Goal: Task Accomplishment & Management: Manage account settings

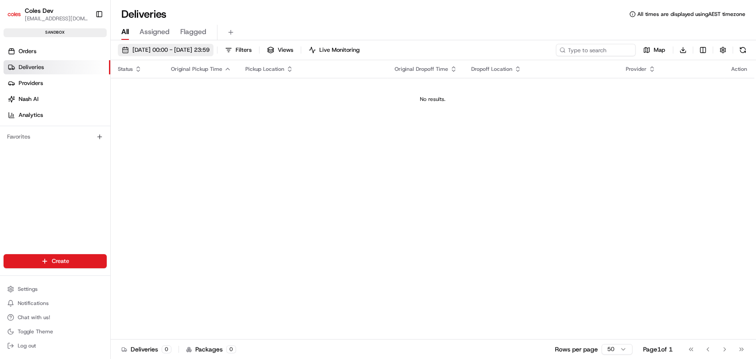
click at [179, 50] on span "[DATE] 00:00 - [DATE] 23:59" at bounding box center [170, 50] width 77 height 8
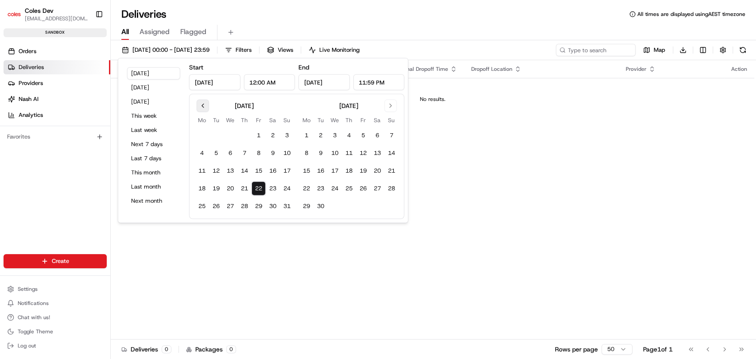
click at [199, 105] on button "Go to previous month" at bounding box center [203, 106] width 12 height 12
drag, startPoint x: 213, startPoint y: 132, endPoint x: 215, endPoint y: 136, distance: 4.8
click at [213, 133] on button "1" at bounding box center [216, 135] width 14 height 14
type input "[DATE]"
click at [361, 185] on button "22" at bounding box center [363, 189] width 14 height 14
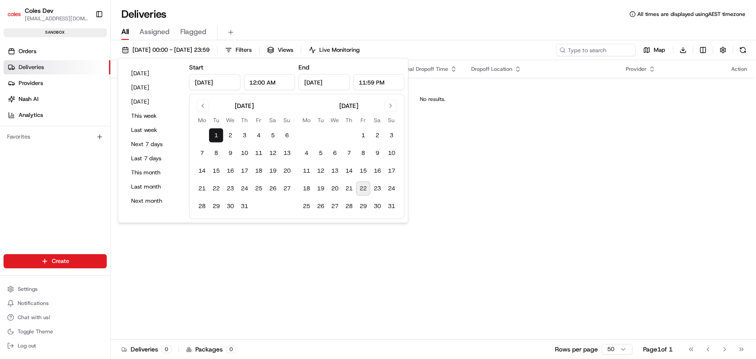
type input "[DATE]"
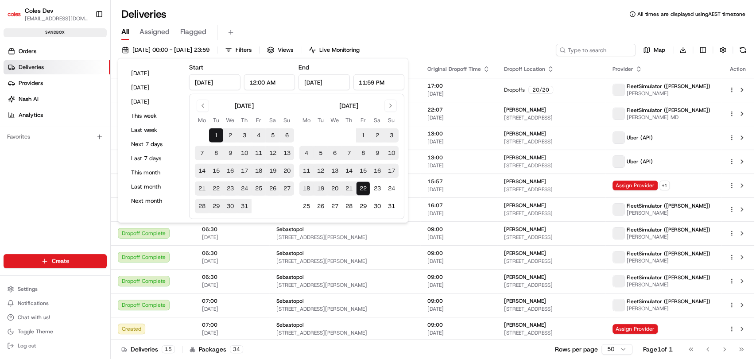
click at [342, 18] on div "Deliveries All times are displayed using AEST timezone" at bounding box center [433, 14] width 645 height 14
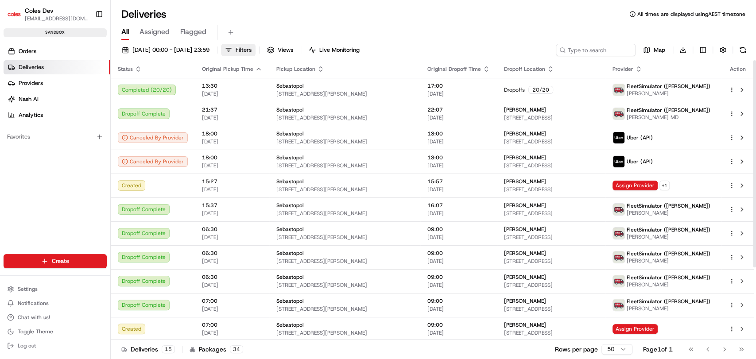
click at [251, 47] on span "Filters" at bounding box center [244, 50] width 16 height 8
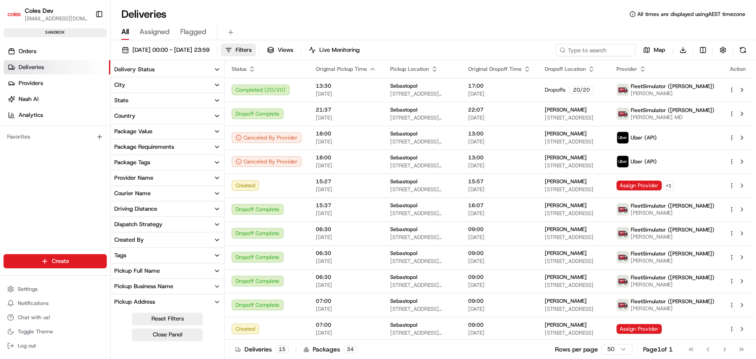
click at [172, 68] on button "Delivery Status" at bounding box center [167, 69] width 113 height 15
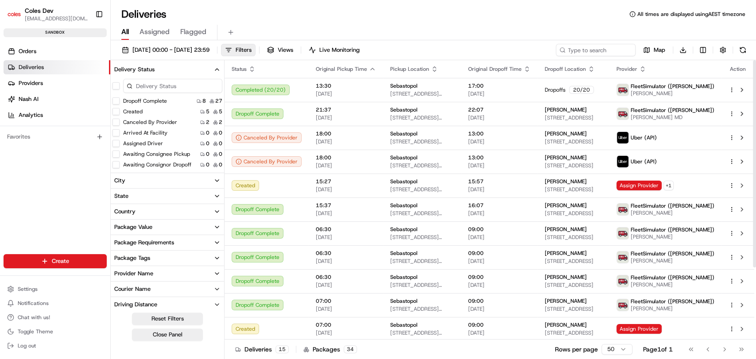
click at [252, 69] on icon "button" at bounding box center [251, 69] width 7 height 7
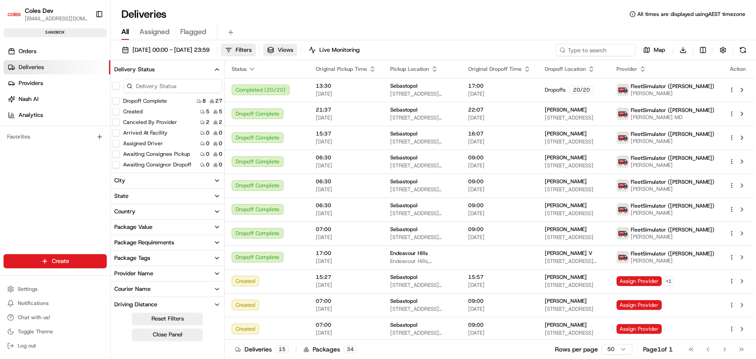
click at [297, 54] on button "Views" at bounding box center [280, 50] width 34 height 12
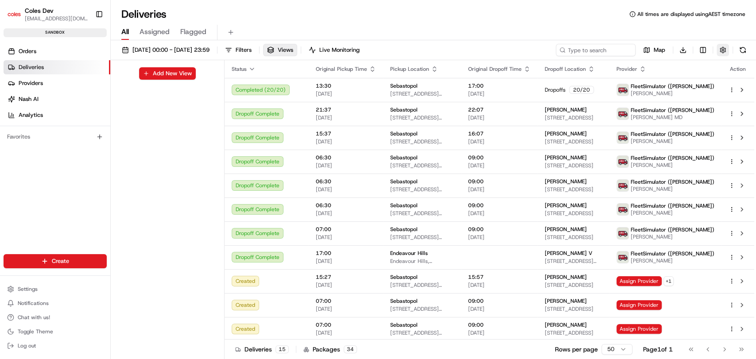
click at [720, 50] on button "button" at bounding box center [722, 50] width 12 height 12
click at [598, 29] on div "All Assigned Flagged" at bounding box center [433, 32] width 645 height 15
click at [297, 50] on button "Views" at bounding box center [280, 50] width 34 height 12
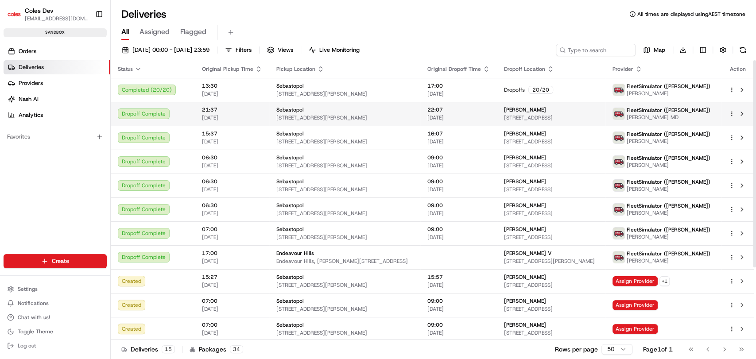
click at [181, 115] on div "Dropoff Complete" at bounding box center [153, 113] width 70 height 11
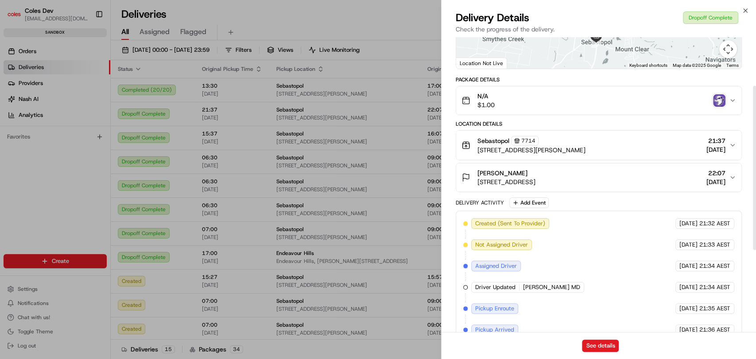
scroll to position [87, 0]
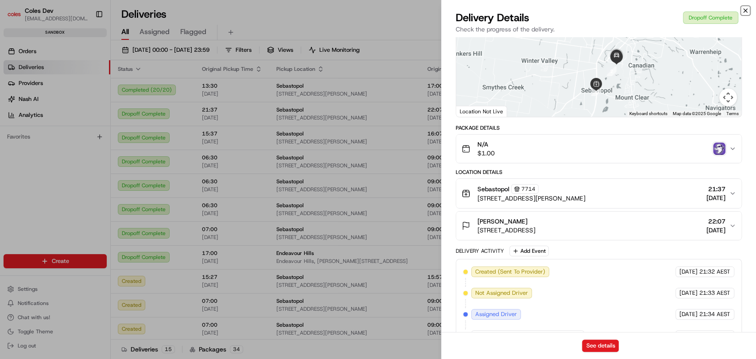
click at [744, 8] on icon "button" at bounding box center [745, 10] width 7 height 7
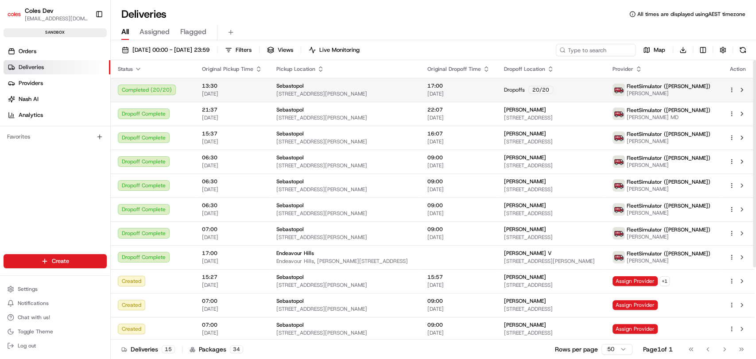
drag, startPoint x: 250, startPoint y: 91, endPoint x: 344, endPoint y: 99, distance: 94.6
click at [250, 91] on span "[DATE]" at bounding box center [232, 93] width 60 height 7
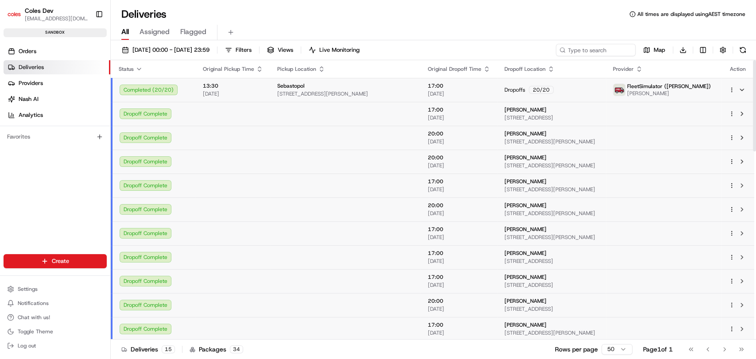
click at [259, 91] on td "13:30 03/07/2025" at bounding box center [233, 90] width 74 height 24
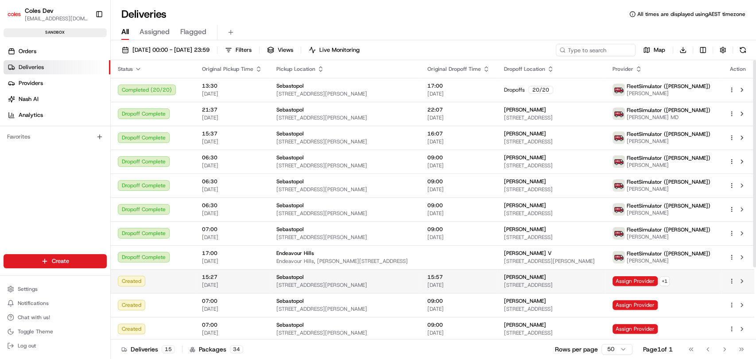
click at [147, 289] on td "Created" at bounding box center [153, 281] width 84 height 24
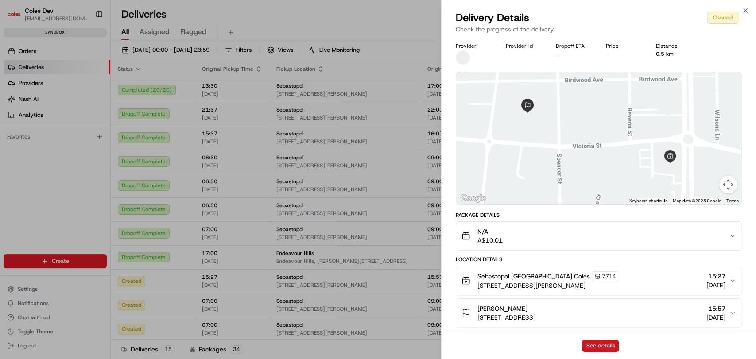
click at [608, 348] on button "See details" at bounding box center [600, 346] width 37 height 12
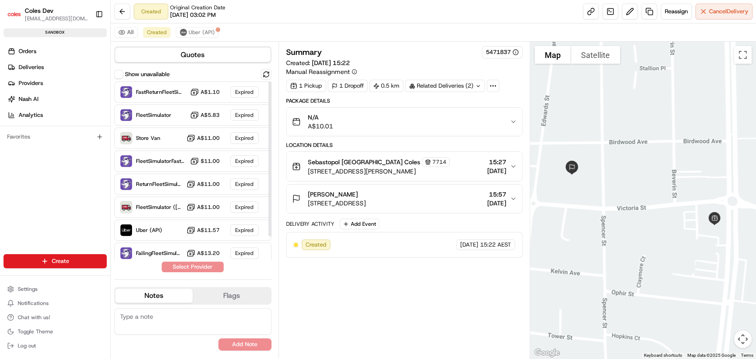
click at [118, 76] on button "Show unavailable" at bounding box center [118, 74] width 9 height 9
click at [120, 77] on button "Show unavailable" at bounding box center [118, 74] width 9 height 9
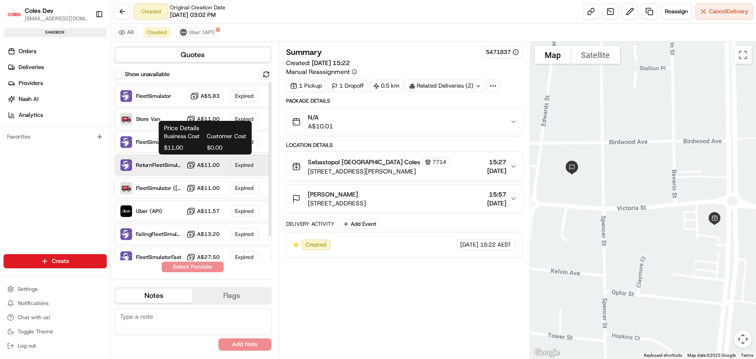
scroll to position [27, 0]
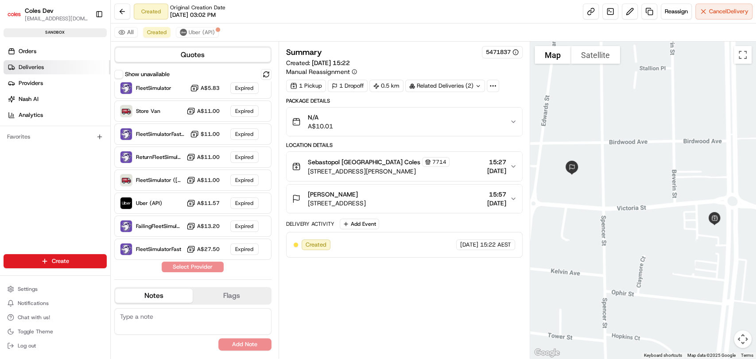
click at [39, 65] on span "Deliveries" at bounding box center [31, 67] width 25 height 8
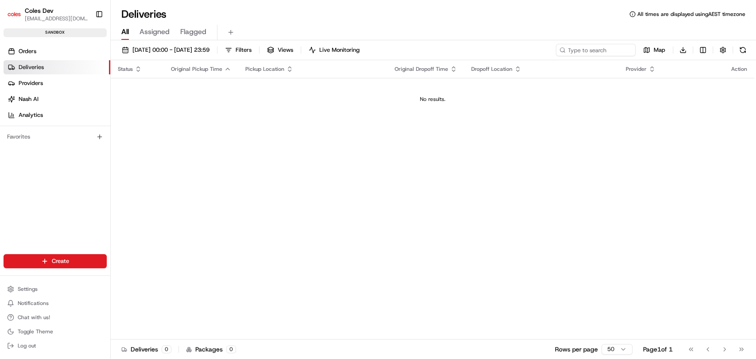
click at [39, 69] on span "Deliveries" at bounding box center [31, 67] width 25 height 8
click at [181, 51] on span "[DATE] 00:00 - [DATE] 23:59" at bounding box center [170, 50] width 77 height 8
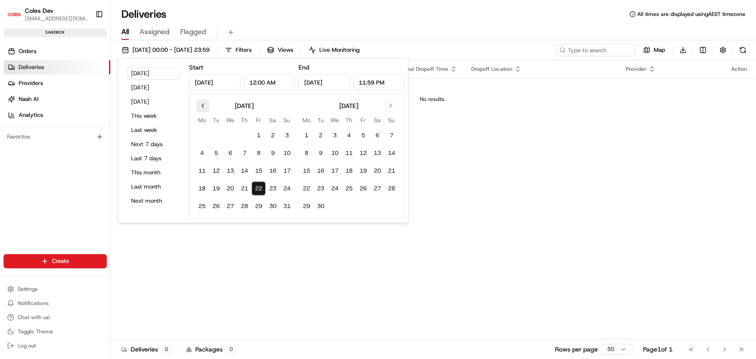
click at [199, 100] on button "Go to previous month" at bounding box center [203, 106] width 12 height 12
drag, startPoint x: 215, startPoint y: 134, endPoint x: 296, endPoint y: 174, distance: 90.1
click at [216, 134] on button "1" at bounding box center [216, 135] width 14 height 14
type input "[DATE]"
click at [366, 189] on button "22" at bounding box center [363, 189] width 14 height 14
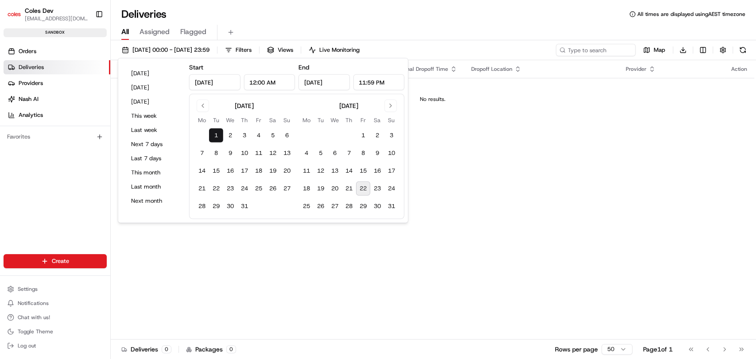
type input "[DATE]"
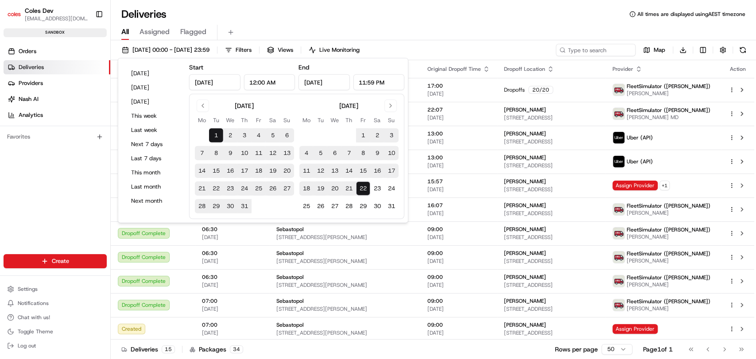
click at [365, 18] on div "Deliveries All times are displayed using AEST timezone" at bounding box center [433, 14] width 645 height 14
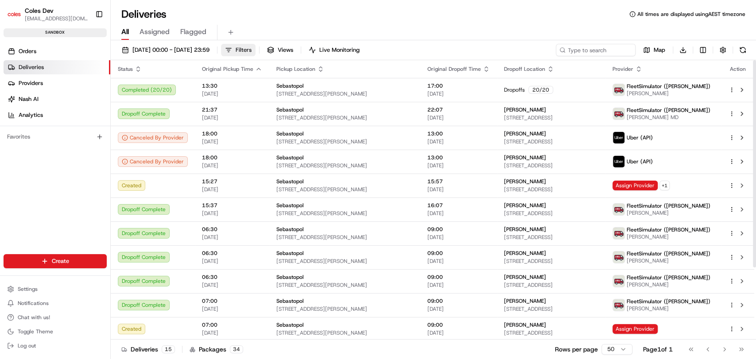
click at [251, 50] on span "Filters" at bounding box center [244, 50] width 16 height 8
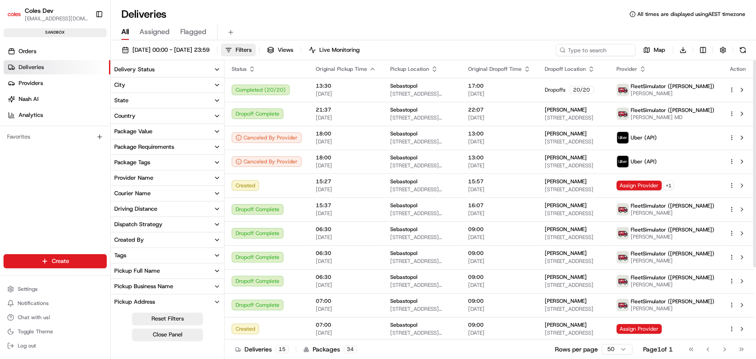
click at [143, 73] on div "Delivery Status" at bounding box center [134, 70] width 40 height 8
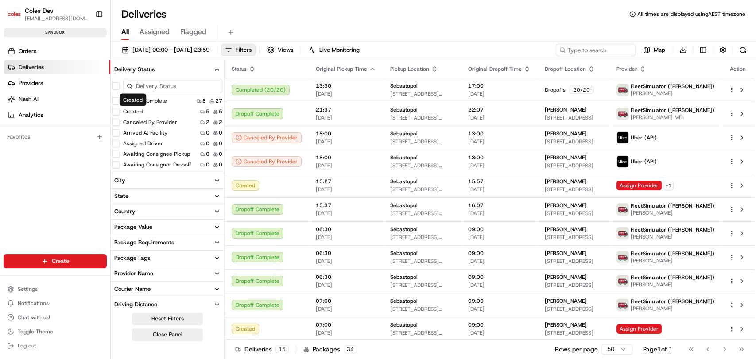
click at [135, 112] on label "Created" at bounding box center [132, 111] width 19 height 7
click at [120, 112] on button "Created" at bounding box center [115, 111] width 7 height 7
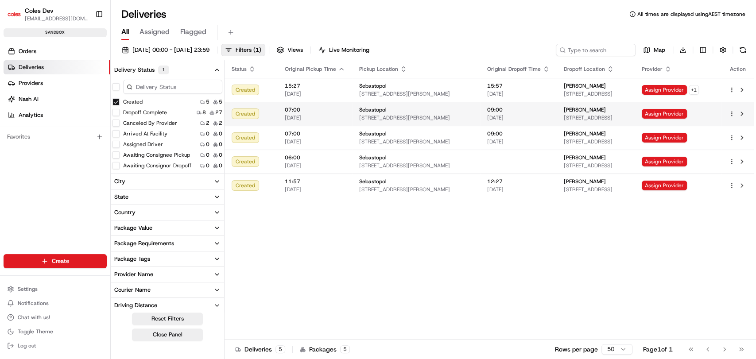
click at [313, 114] on span "[DATE]" at bounding box center [315, 117] width 60 height 7
click at [48, 68] on link "Deliveries" at bounding box center [57, 67] width 107 height 14
click at [276, 115] on td "Created" at bounding box center [250, 114] width 53 height 24
click at [113, 101] on button "Created" at bounding box center [115, 101] width 7 height 7
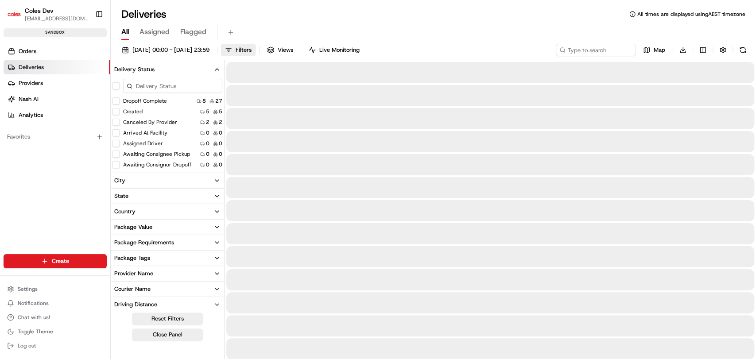
click at [118, 112] on button "Created" at bounding box center [115, 111] width 7 height 7
click at [116, 112] on button "Created" at bounding box center [115, 111] width 7 height 7
click at [115, 102] on button "Created" at bounding box center [115, 101] width 7 height 7
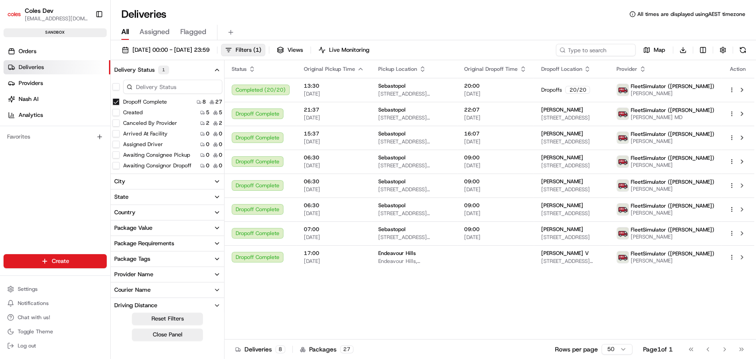
click at [115, 112] on button "Created" at bounding box center [115, 112] width 7 height 7
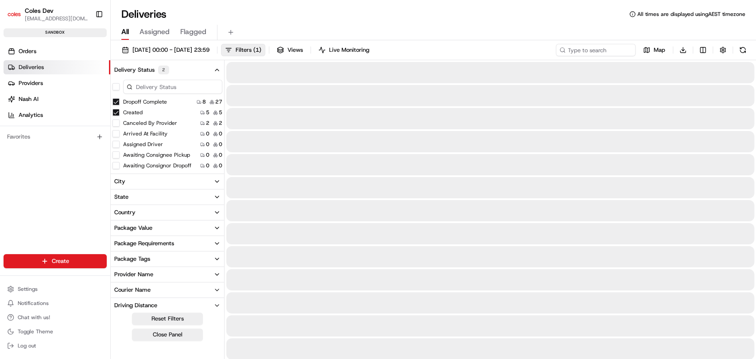
click at [116, 101] on button "Dropoff Complete" at bounding box center [115, 101] width 7 height 7
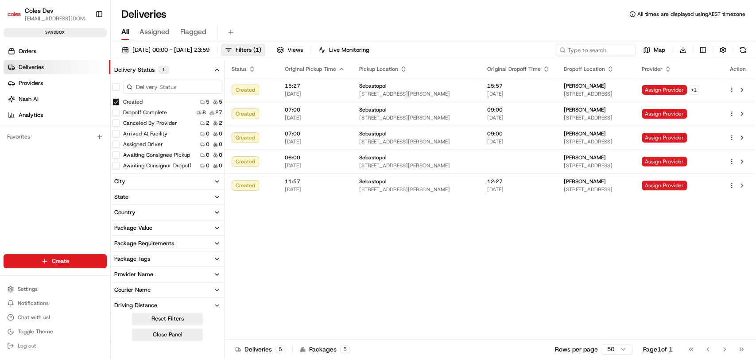
click at [116, 113] on button "Dropoff Complete" at bounding box center [115, 112] width 7 height 7
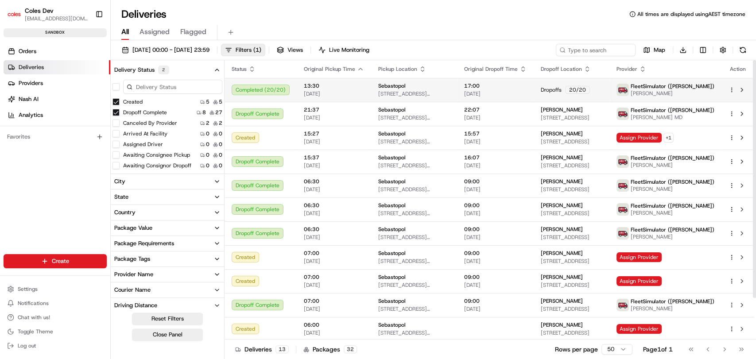
click at [278, 92] on div "Completed ( 20 / 20 )" at bounding box center [261, 90] width 58 height 11
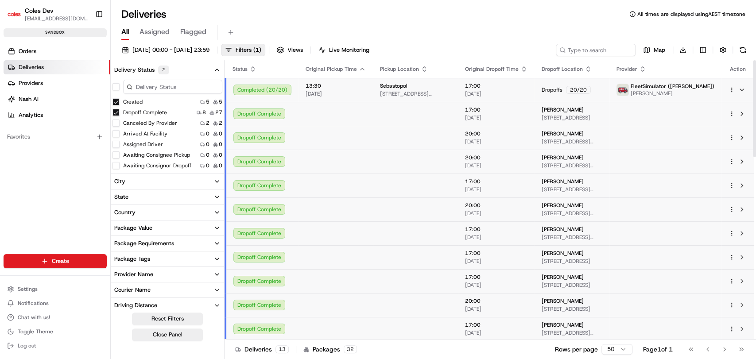
click at [283, 114] on div "Dropoff Complete" at bounding box center [262, 113] width 58 height 11
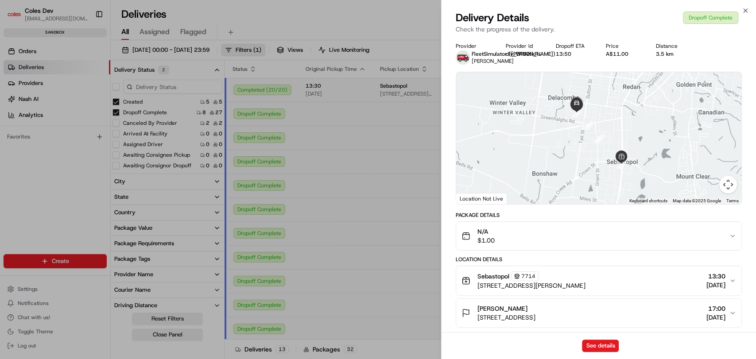
click at [509, 113] on div at bounding box center [598, 138] width 285 height 132
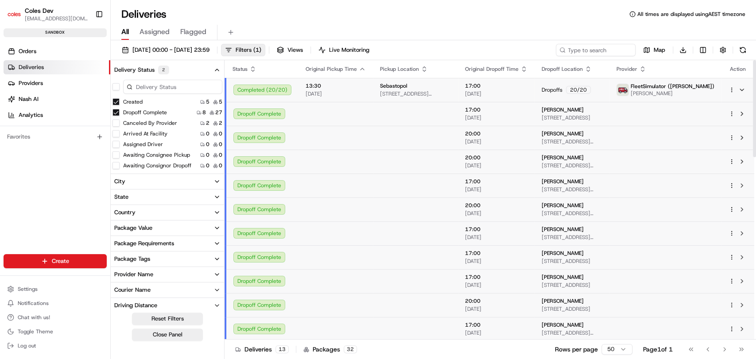
drag, startPoint x: 556, startPoint y: 24, endPoint x: 549, endPoint y: 26, distance: 7.4
click at [556, 23] on div "All Assigned Flagged" at bounding box center [433, 30] width 645 height 19
click at [340, 111] on td at bounding box center [335, 114] width 74 height 24
click at [729, 87] on html "Coles Dev [EMAIL_ADDRESS][DOMAIN_NAME] Toggle Sidebar sandbox Orders Deliveries…" at bounding box center [378, 179] width 756 height 359
click at [732, 88] on html "Coles Dev [EMAIL_ADDRESS][DOMAIN_NAME] Toggle Sidebar sandbox Orders Deliveries…" at bounding box center [378, 179] width 756 height 359
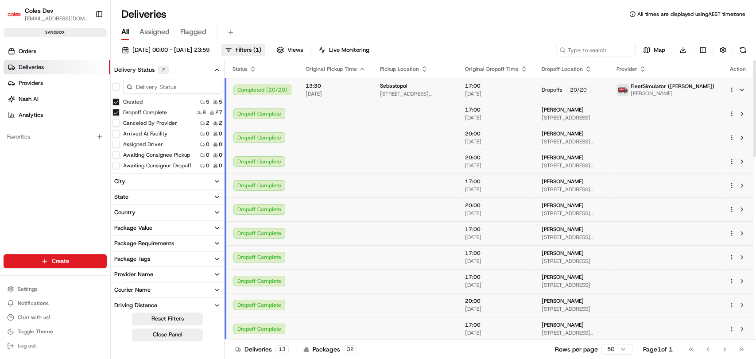
click at [730, 89] on html "Coles Dev [EMAIL_ADDRESS][DOMAIN_NAME] Toggle Sidebar sandbox Orders Deliveries…" at bounding box center [378, 179] width 756 height 359
click at [485, 47] on html "Coles Dev [EMAIL_ADDRESS][DOMAIN_NAME] Toggle Sidebar sandbox Orders Deliveries…" at bounding box center [378, 179] width 756 height 359
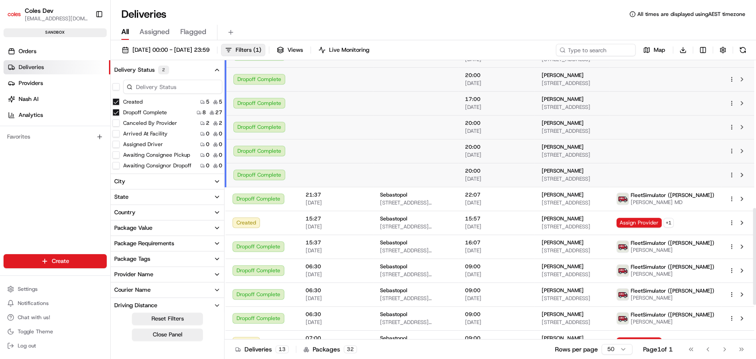
scroll to position [527, 0]
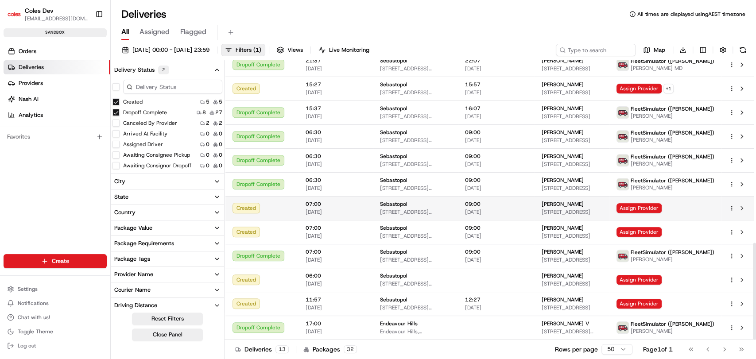
click at [276, 211] on div "Created" at bounding box center [261, 208] width 59 height 11
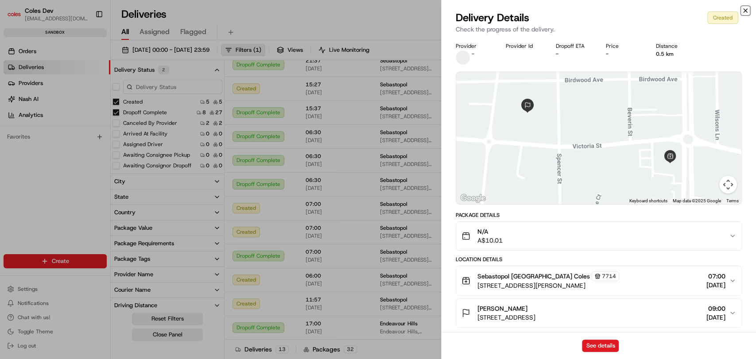
click at [746, 13] on icon "button" at bounding box center [745, 10] width 7 height 7
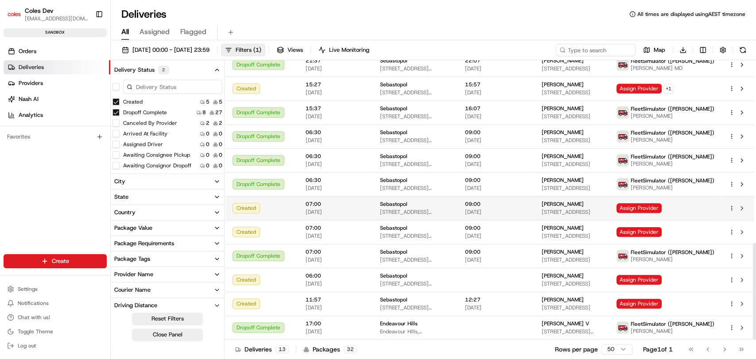
click at [730, 212] on div at bounding box center [737, 208] width 19 height 11
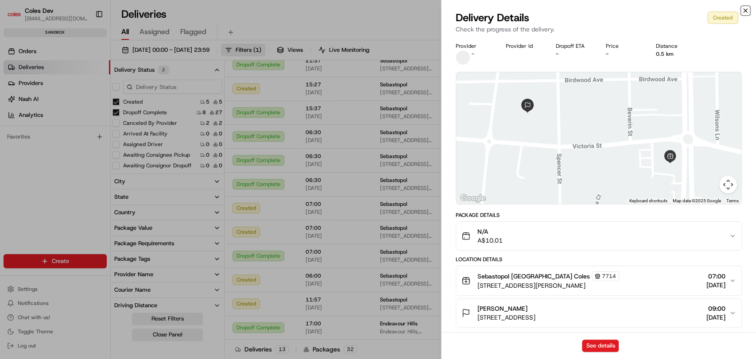
click at [746, 9] on icon "button" at bounding box center [745, 11] width 4 height 4
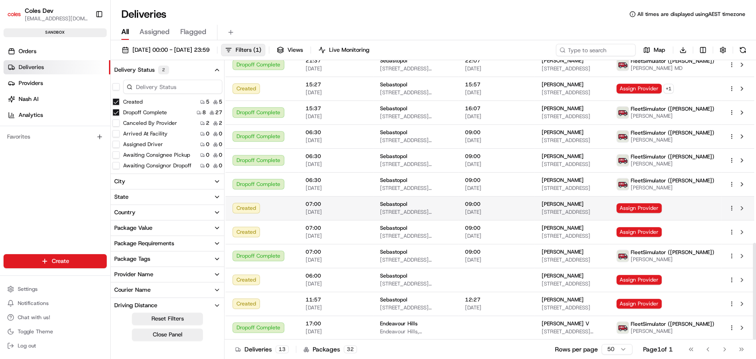
click at [731, 209] on html "Coles Dev [EMAIL_ADDRESS][DOMAIN_NAME] Toggle Sidebar sandbox Orders Deliveries…" at bounding box center [378, 179] width 756 height 359
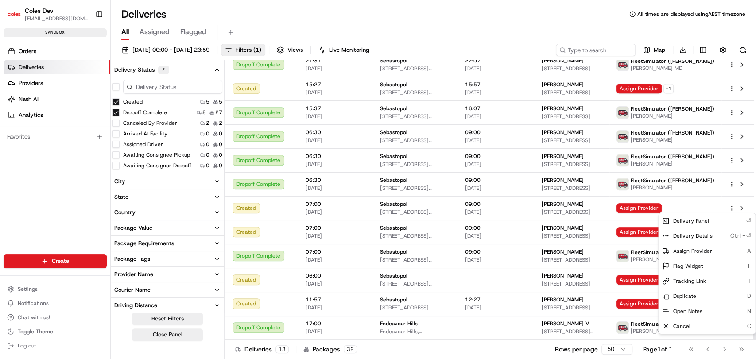
click at [731, 208] on html "Coles Dev [EMAIL_ADDRESS][DOMAIN_NAME] Toggle Sidebar sandbox Orders Deliveries…" at bounding box center [378, 179] width 756 height 359
click at [577, 26] on html "Coles Dev [EMAIL_ADDRESS][DOMAIN_NAME] Toggle Sidebar sandbox Orders Deliveries…" at bounding box center [378, 179] width 756 height 359
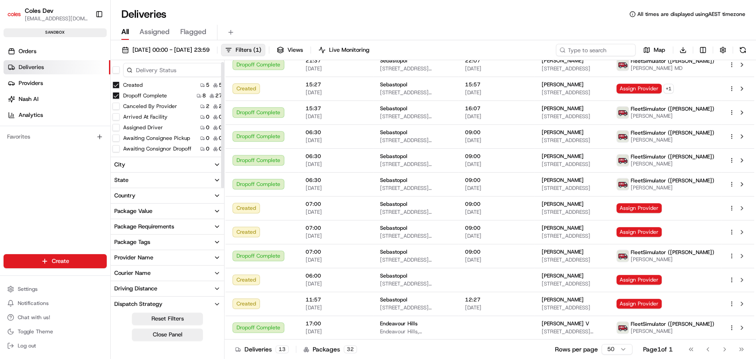
scroll to position [0, 0]
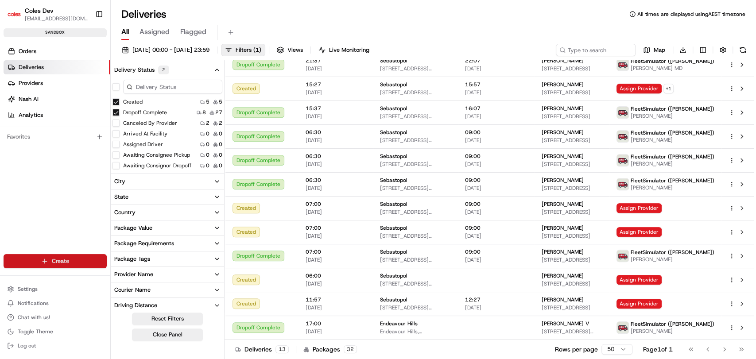
click at [54, 261] on html "Coles Dev [EMAIL_ADDRESS][DOMAIN_NAME] Toggle Sidebar sandbox Orders Deliveries…" at bounding box center [378, 179] width 756 height 359
click at [146, 308] on link "CSV Upload" at bounding box center [160, 309] width 99 height 16
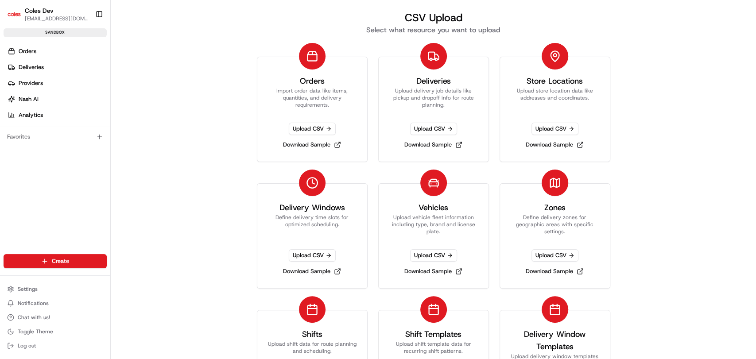
click at [681, 107] on div "CSV Upload Select what resource you want to upload Orders Import order data lik…" at bounding box center [433, 179] width 645 height 359
click at [35, 293] on button "Settings" at bounding box center [55, 289] width 103 height 12
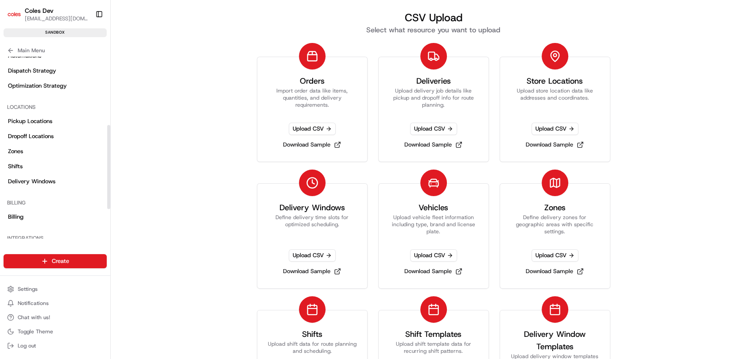
scroll to position [147, 0]
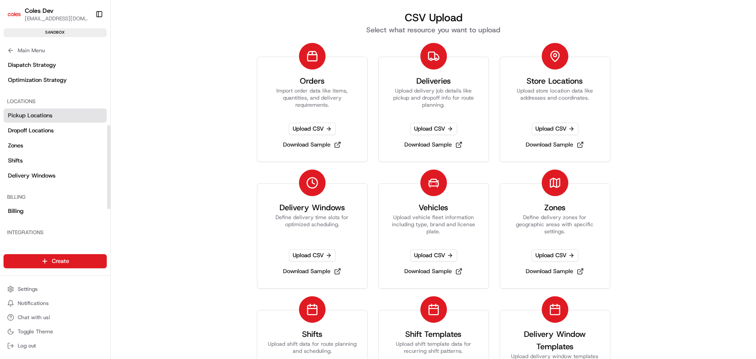
click at [47, 114] on span "Pickup Locations" at bounding box center [30, 116] width 44 height 8
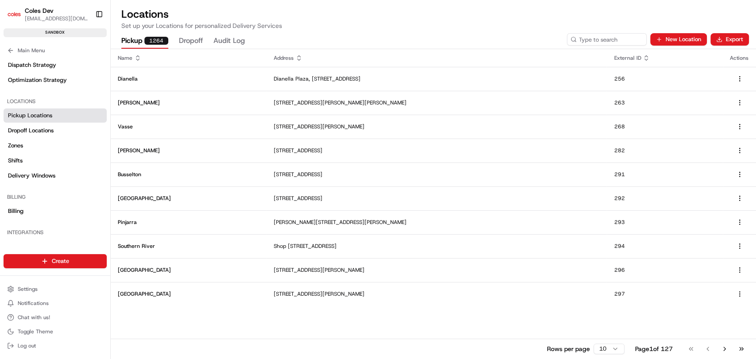
click at [138, 43] on button "Pickup 1264" at bounding box center [144, 41] width 47 height 15
click at [84, 256] on html "Coles Dev [EMAIL_ADDRESS][DOMAIN_NAME] Toggle Sidebar sandbox Orders Deliveries…" at bounding box center [378, 179] width 756 height 359
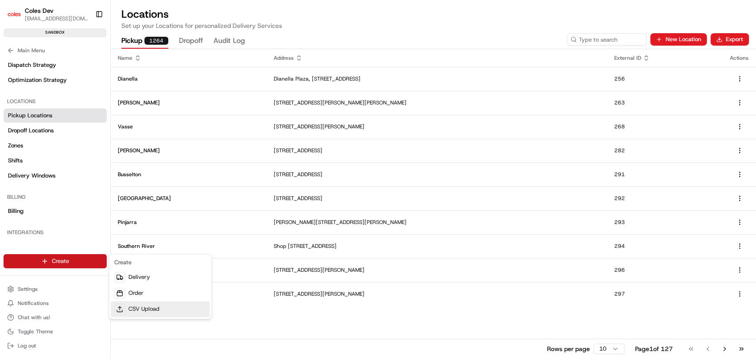
click at [177, 308] on link "CSV Upload" at bounding box center [160, 309] width 99 height 16
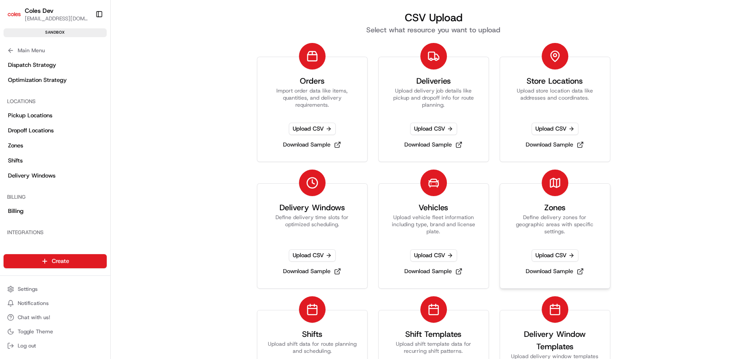
click at [544, 189] on div at bounding box center [554, 183] width 27 height 27
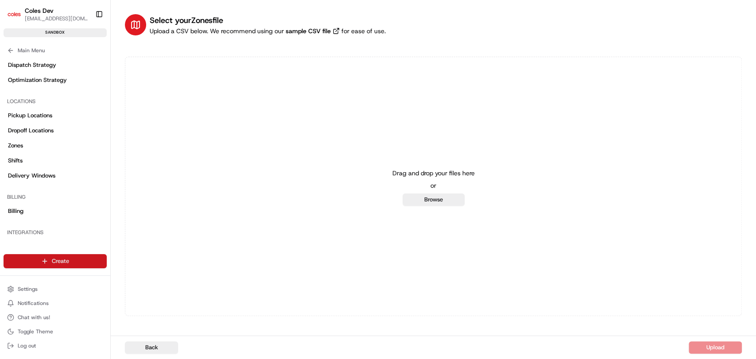
click at [62, 261] on html "Coles Dev [EMAIL_ADDRESS][DOMAIN_NAME] Toggle Sidebar sandbox Orders Deliveries…" at bounding box center [378, 179] width 756 height 359
click at [144, 306] on link "CSV Upload" at bounding box center [160, 309] width 99 height 16
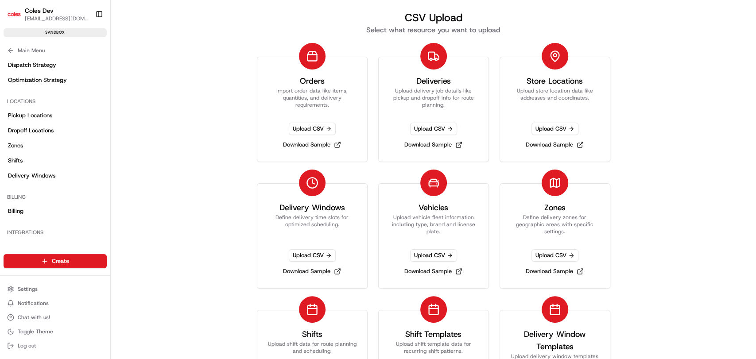
click at [699, 142] on div "CSV Upload Select what resource you want to upload Orders Import order data lik…" at bounding box center [433, 179] width 645 height 359
click at [315, 228] on p "Define delivery time slots for optimized scheduling." at bounding box center [312, 224] width 89 height 21
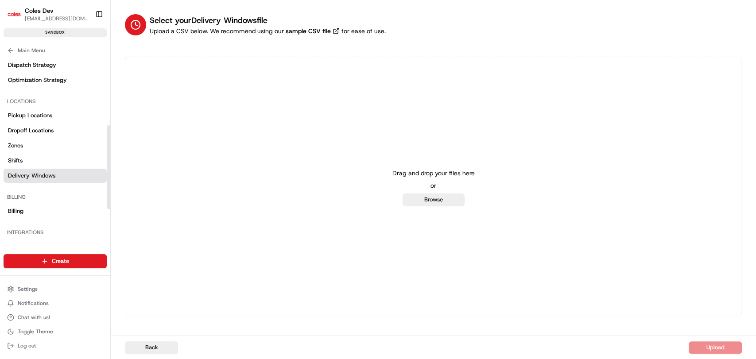
click at [50, 179] on link "Delivery Windows" at bounding box center [55, 176] width 103 height 14
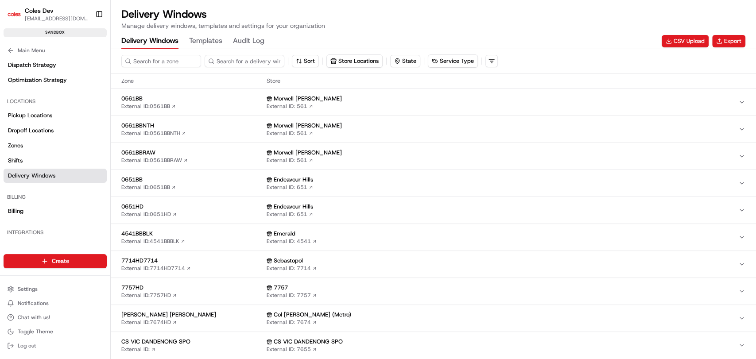
click at [213, 40] on button "Templates" at bounding box center [205, 41] width 33 height 15
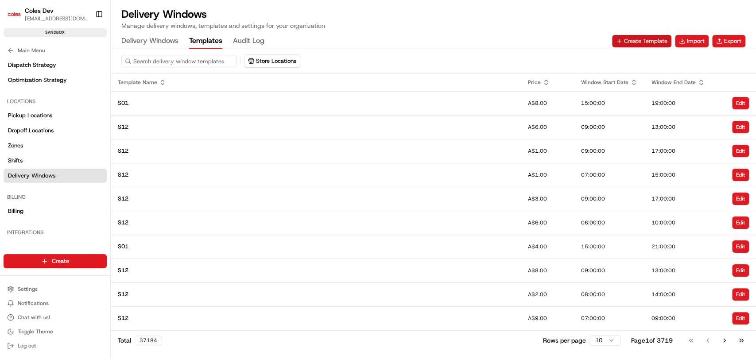
click at [652, 41] on button "Create Template" at bounding box center [641, 41] width 59 height 12
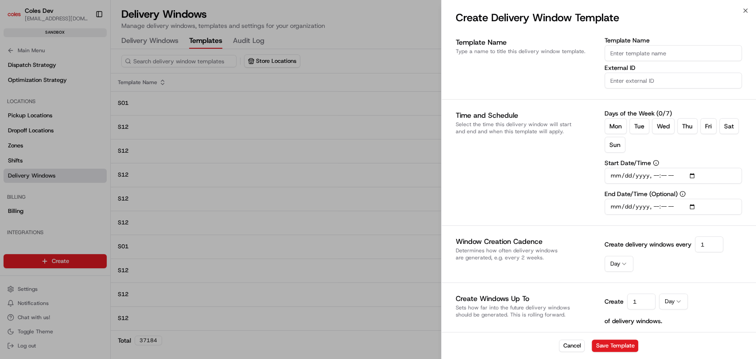
click at [386, 128] on div at bounding box center [378, 179] width 756 height 359
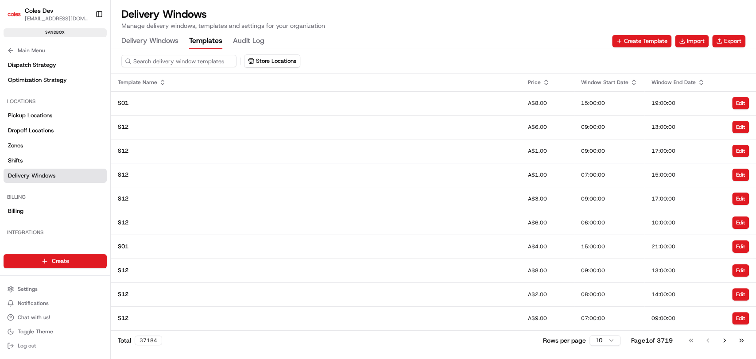
click at [143, 43] on Windows "Delivery Windows" at bounding box center [149, 41] width 57 height 15
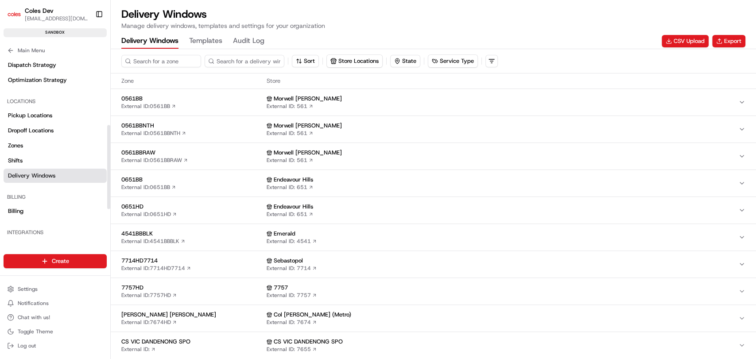
click at [39, 175] on span "Delivery Windows" at bounding box center [31, 176] width 47 height 8
click at [166, 57] on input at bounding box center [174, 61] width 106 height 12
type input "3181"
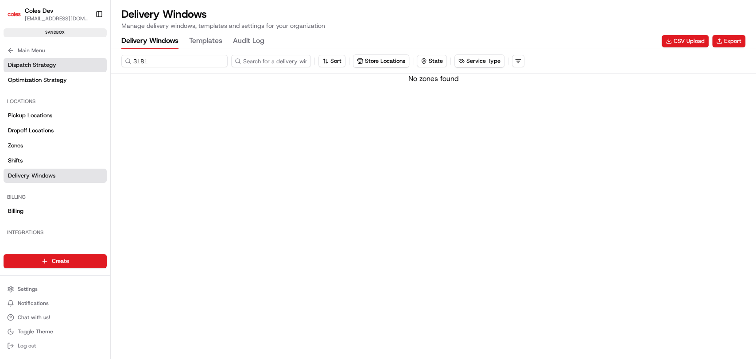
drag, startPoint x: 178, startPoint y: 63, endPoint x: 93, endPoint y: 63, distance: 85.4
click at [95, 63] on div "Coles Dev [EMAIL_ADDRESS][DOMAIN_NAME] Toggle Sidebar sandbox Orders Deliveries…" at bounding box center [378, 179] width 756 height 359
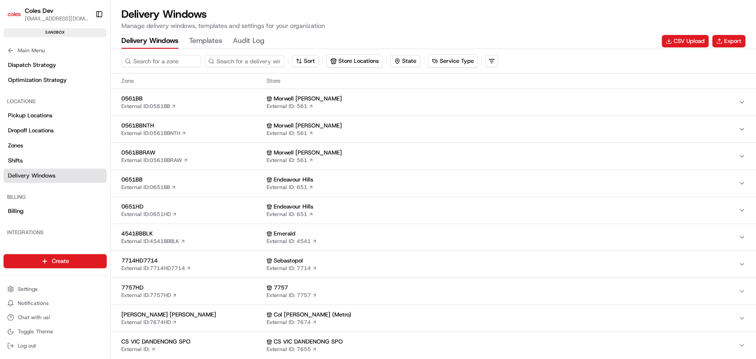
click at [382, 62] on button "Store Locations" at bounding box center [354, 61] width 55 height 12
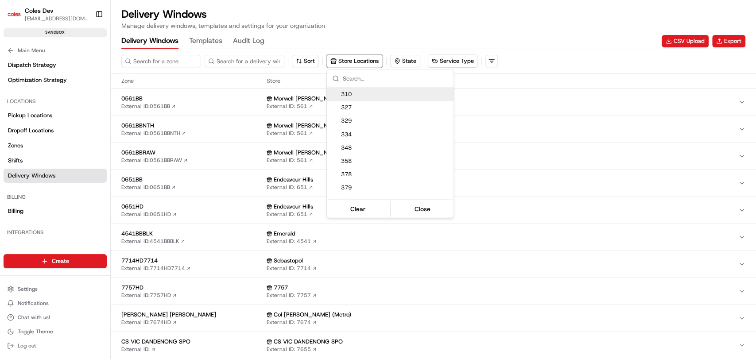
click at [491, 61] on html "Coles Dev [EMAIL_ADDRESS][DOMAIN_NAME] Toggle Sidebar sandbox Orders Deliveries…" at bounding box center [378, 179] width 756 height 359
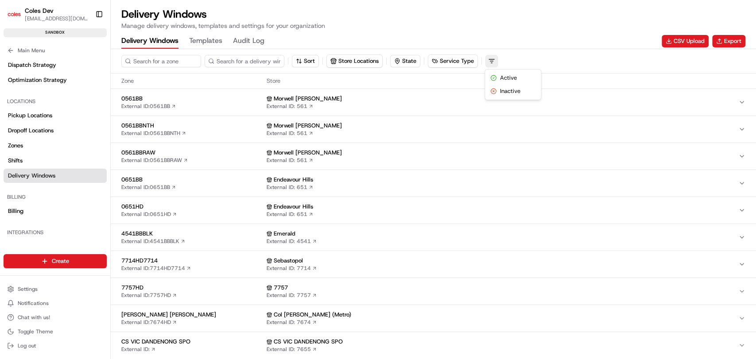
click at [494, 62] on html "Coles Dev [EMAIL_ADDRESS][DOMAIN_NAME] Toggle Sidebar sandbox Orders Deliveries…" at bounding box center [378, 179] width 756 height 359
click at [538, 40] on html "Coles Dev [EMAIL_ADDRESS][DOMAIN_NAME] Toggle Sidebar sandbox Orders Deliveries…" at bounding box center [378, 179] width 756 height 359
click at [251, 40] on Log "Audit Log" at bounding box center [248, 41] width 31 height 15
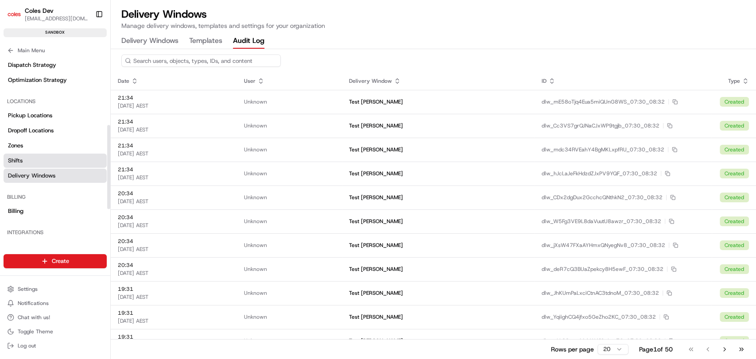
drag, startPoint x: 38, startPoint y: 163, endPoint x: 71, endPoint y: 163, distance: 33.2
click at [37, 163] on link "Shifts" at bounding box center [55, 161] width 103 height 14
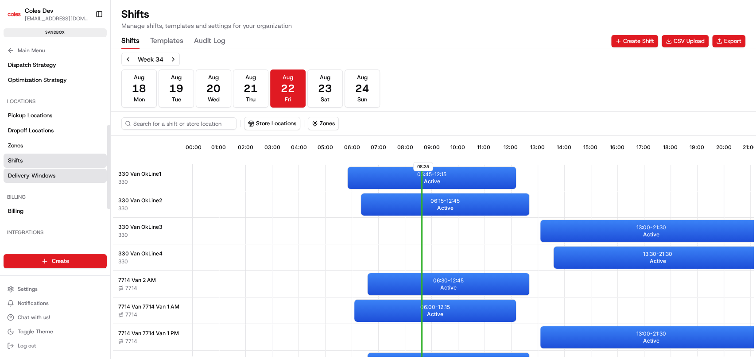
click at [41, 175] on span "Delivery Windows" at bounding box center [31, 176] width 47 height 8
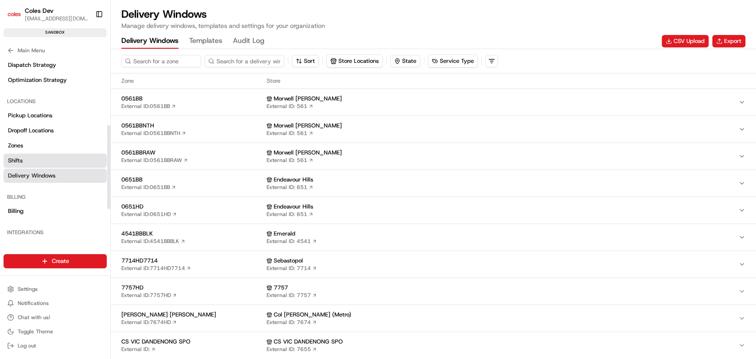
click at [22, 162] on span "Shifts" at bounding box center [15, 161] width 15 height 8
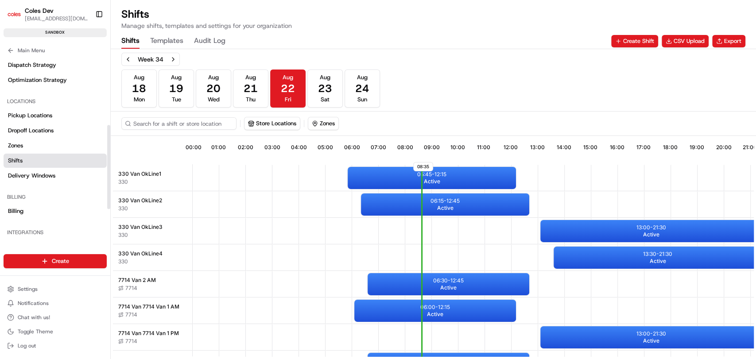
scroll to position [0, 81]
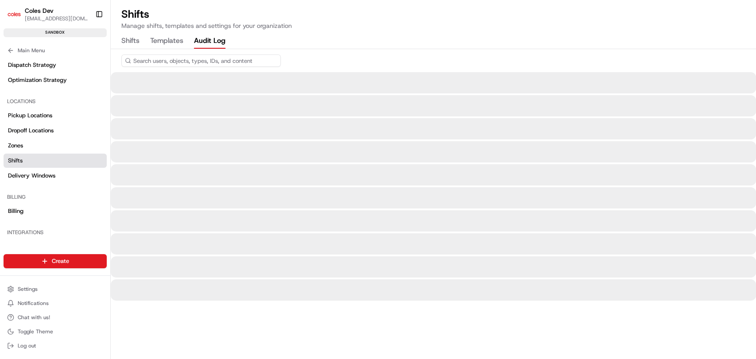
click at [208, 40] on Log "Audit Log" at bounding box center [209, 41] width 31 height 15
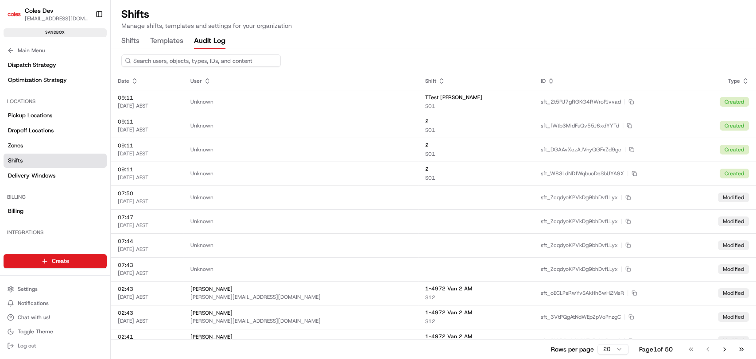
click at [128, 40] on button "Shifts" at bounding box center [130, 41] width 18 height 15
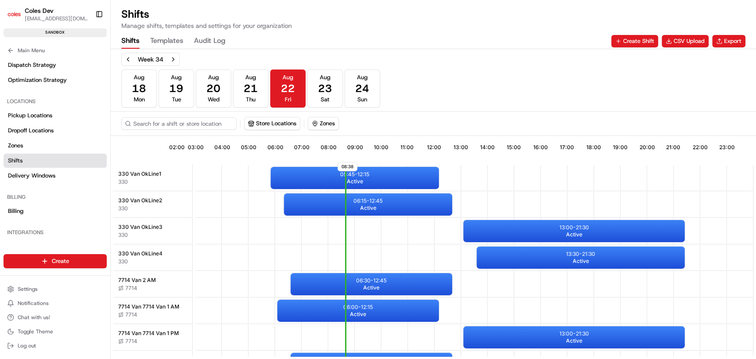
click at [454, 77] on div "Week 34 [DATE] [DATE] [DATE] [DATE] [DATE] [DATE] [DATE] Sun" at bounding box center [433, 80] width 624 height 55
click at [175, 42] on button "Templates" at bounding box center [166, 41] width 33 height 15
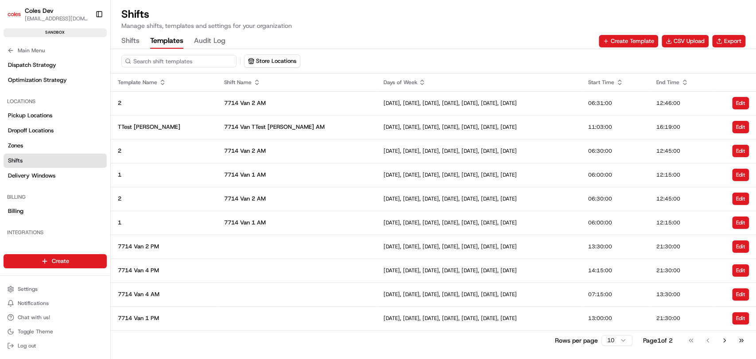
click at [135, 42] on button "Shifts" at bounding box center [130, 41] width 18 height 15
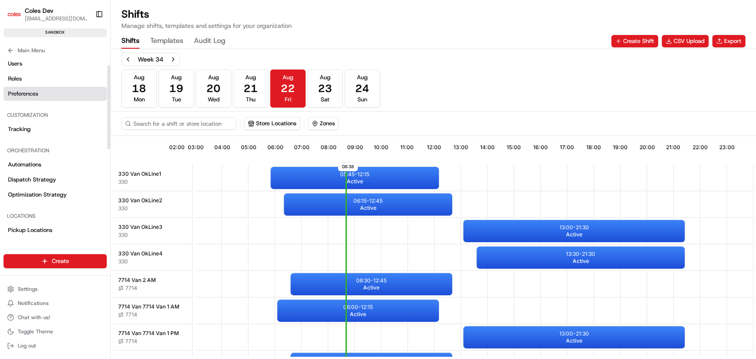
scroll to position [0, 0]
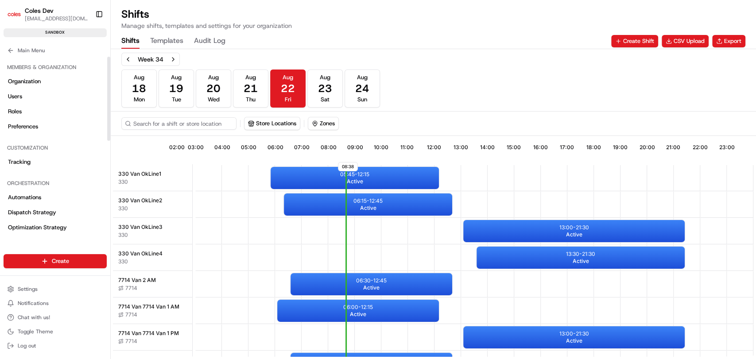
click at [3, 53] on div "Main Menu" at bounding box center [55, 49] width 110 height 16
click at [7, 46] on button "Main Menu" at bounding box center [55, 50] width 103 height 12
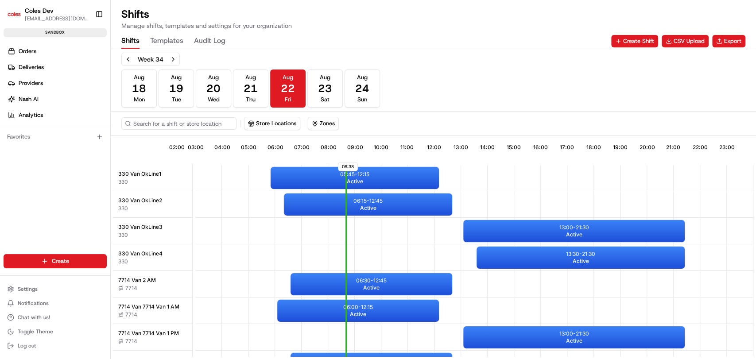
drag, startPoint x: 26, startPoint y: 56, endPoint x: 87, endPoint y: 35, distance: 64.1
click at [27, 55] on link "Orders" at bounding box center [57, 51] width 107 height 14
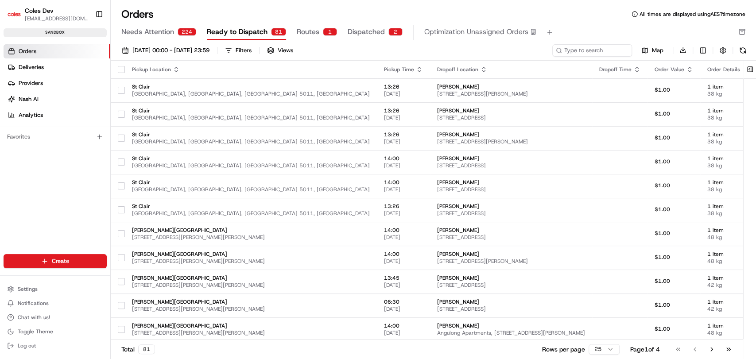
click at [315, 29] on span "Routes" at bounding box center [308, 32] width 23 height 11
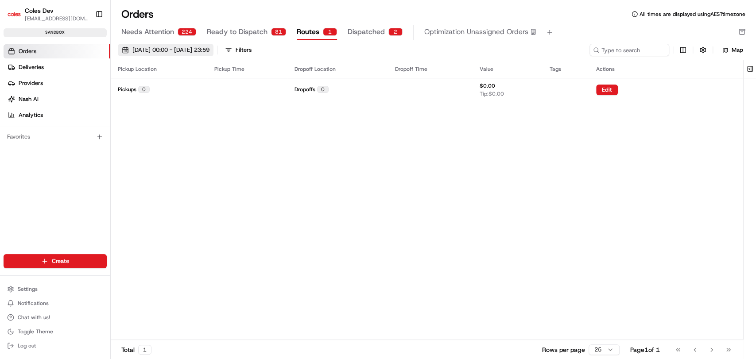
click at [197, 51] on span "[DATE] 00:00 - [DATE] 23:59" at bounding box center [170, 50] width 77 height 8
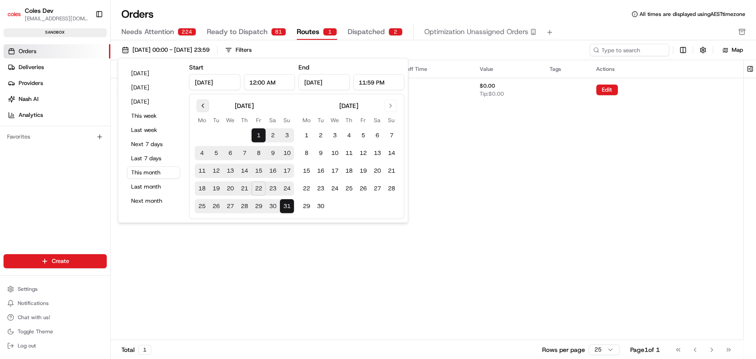
click at [203, 105] on button "Go to previous month" at bounding box center [203, 106] width 12 height 12
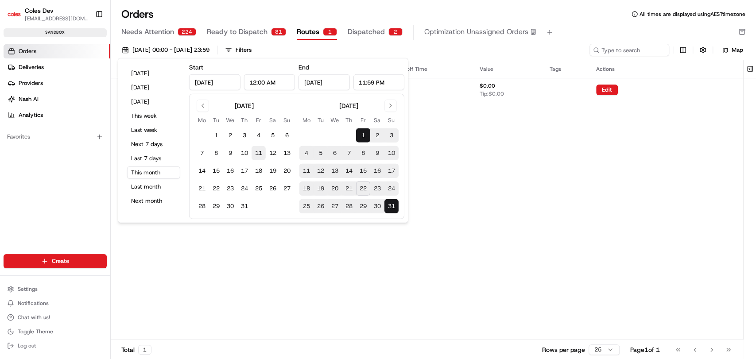
drag, startPoint x: 210, startPoint y: 132, endPoint x: 261, endPoint y: 154, distance: 54.9
click at [213, 135] on button "1" at bounding box center [216, 135] width 14 height 14
type input "[DATE]"
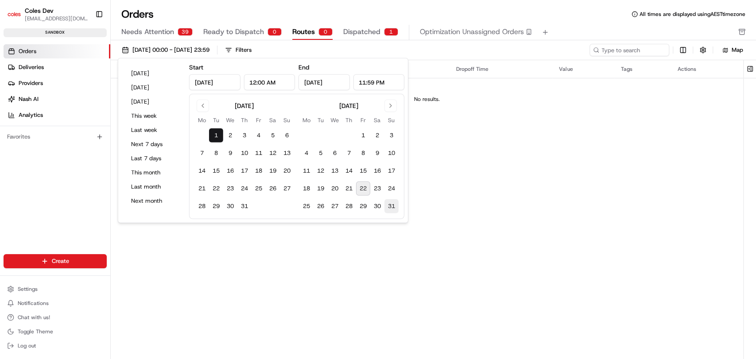
click at [386, 209] on button "31" at bounding box center [391, 206] width 14 height 14
type input "[DATE]"
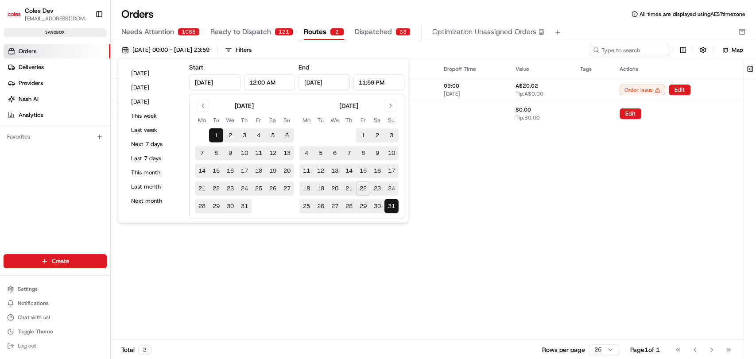
click at [301, 14] on div "Orders All times are displayed using AEST timezone" at bounding box center [433, 14] width 645 height 14
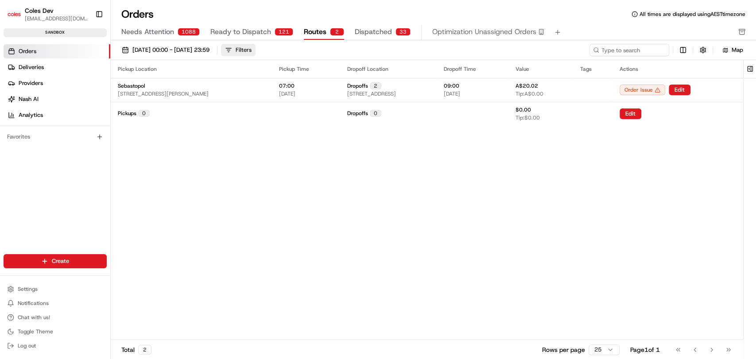
click at [255, 50] on button "Filters" at bounding box center [238, 50] width 35 height 12
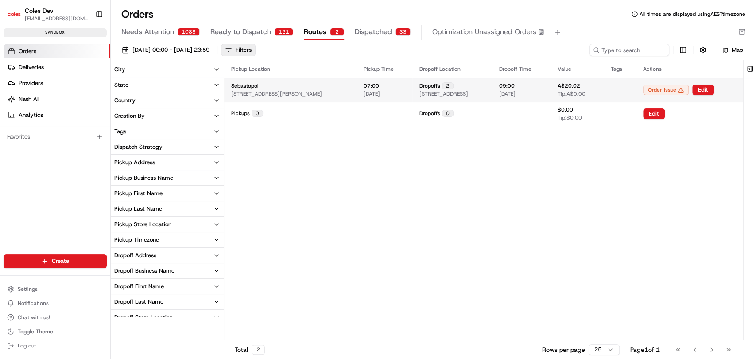
click at [321, 90] on span "[STREET_ADDRESS][PERSON_NAME]" at bounding box center [276, 93] width 91 height 7
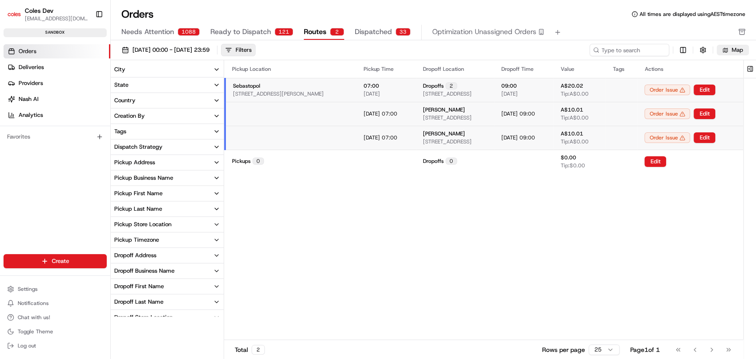
click at [736, 48] on span "Map" at bounding box center [737, 50] width 12 height 8
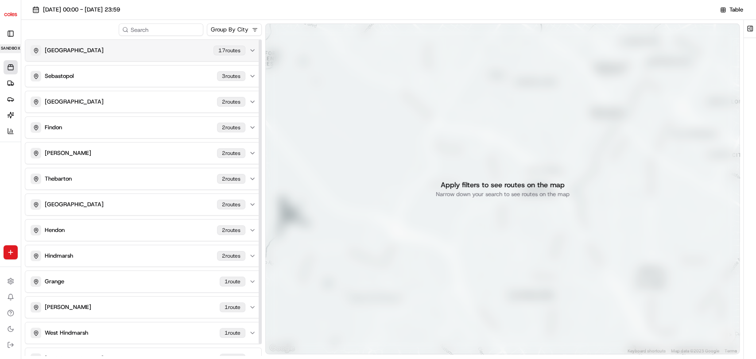
click at [143, 54] on div "[GEOGRAPHIC_DATA] 17 route s" at bounding box center [138, 50] width 215 height 11
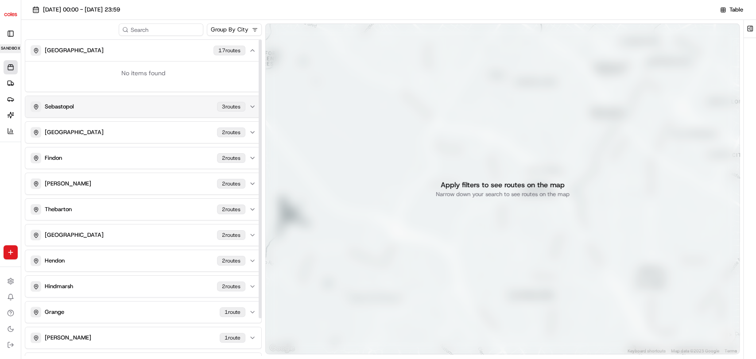
click at [94, 107] on div "Sebastopol 3 route s" at bounding box center [138, 106] width 215 height 11
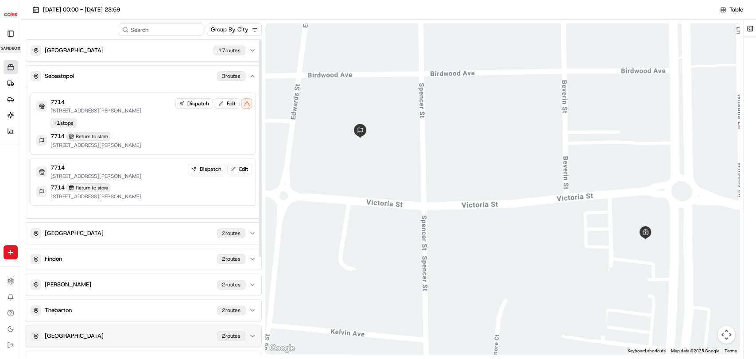
click at [77, 257] on div "Findon 2 route s" at bounding box center [138, 259] width 215 height 11
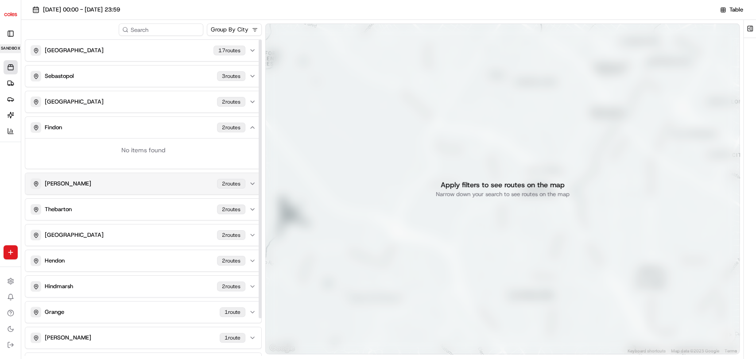
click at [96, 192] on button "[PERSON_NAME] 2 route s" at bounding box center [143, 183] width 236 height 21
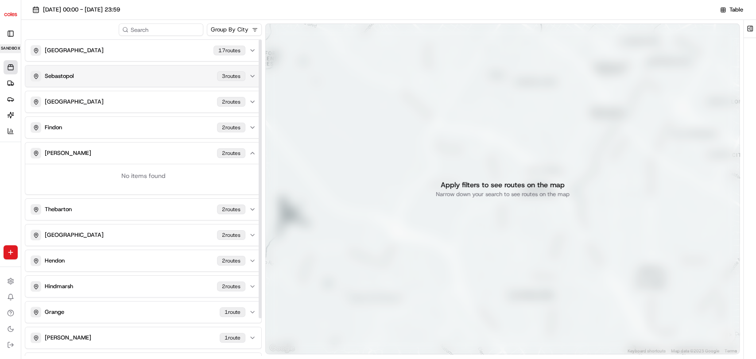
click at [76, 70] on button "Sebastopol 3 route s" at bounding box center [143, 76] width 236 height 21
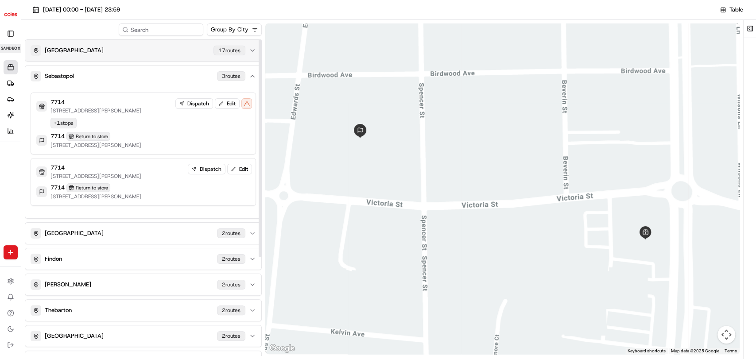
click at [86, 54] on div "[GEOGRAPHIC_DATA] 17 route s" at bounding box center [138, 50] width 215 height 11
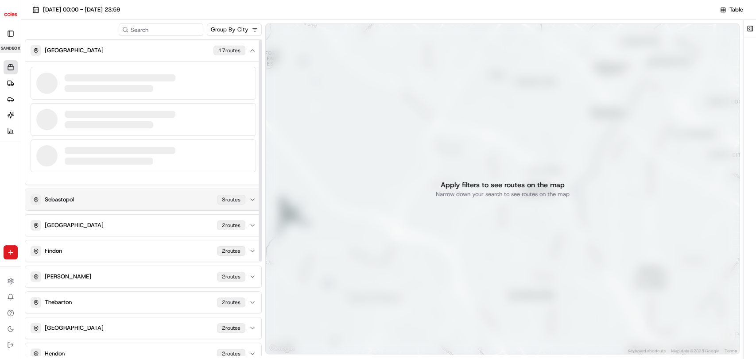
click at [78, 205] on button "Sebastopol 3 route s" at bounding box center [143, 199] width 236 height 21
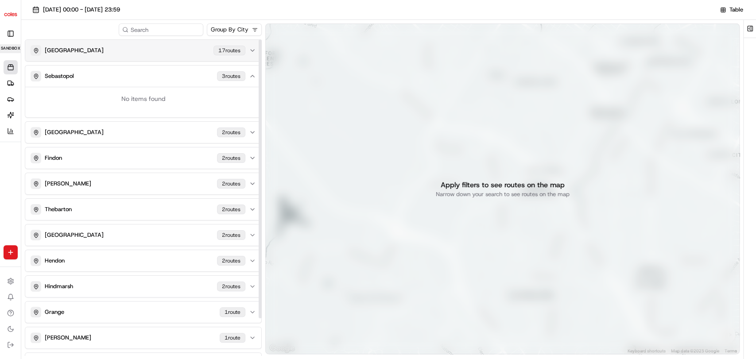
click at [80, 50] on div "[GEOGRAPHIC_DATA] 17 route s" at bounding box center [138, 50] width 215 height 11
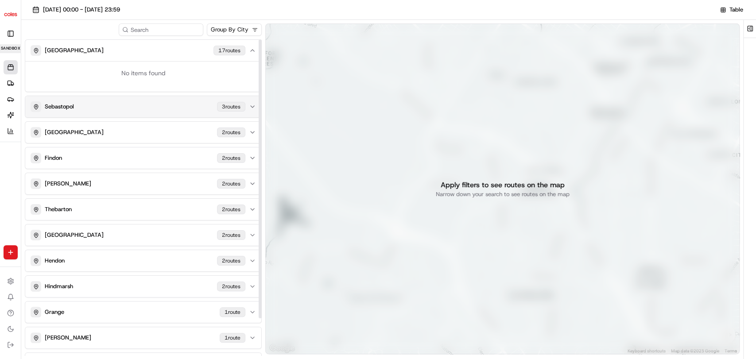
click at [155, 104] on div "Sebastopol 3 route s" at bounding box center [138, 106] width 215 height 11
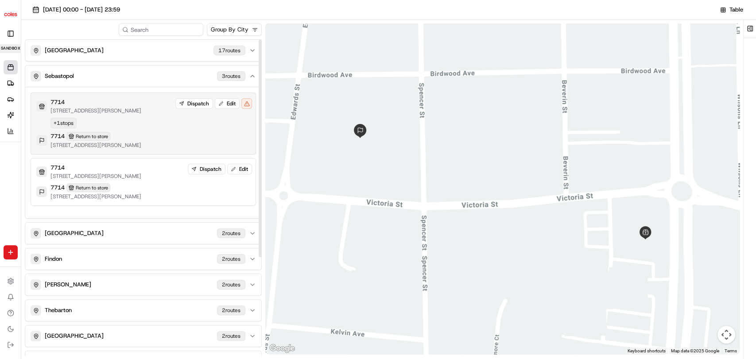
click at [117, 112] on p "[STREET_ADDRESS][PERSON_NAME]" at bounding box center [95, 110] width 91 height 7
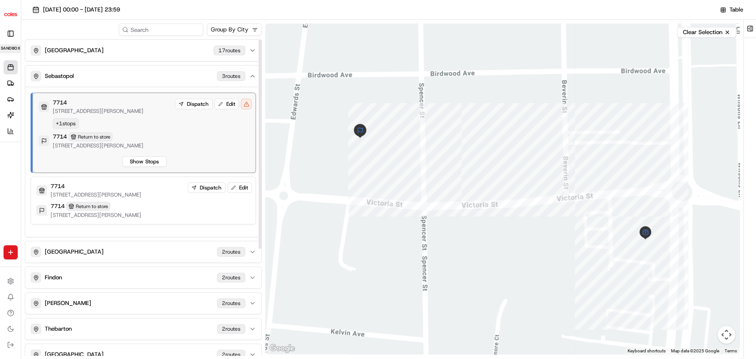
click at [101, 29] on div "Group By City" at bounding box center [143, 29] width 237 height 12
click at [747, 26] on button at bounding box center [749, 29] width 15 height 18
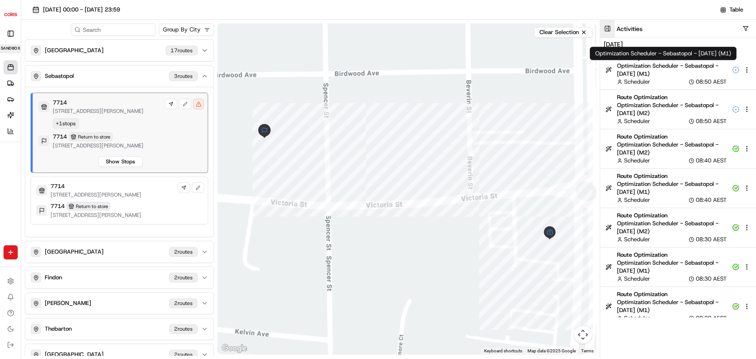
drag, startPoint x: 609, startPoint y: 28, endPoint x: 363, endPoint y: 28, distance: 245.7
click at [608, 28] on button at bounding box center [607, 29] width 15 height 18
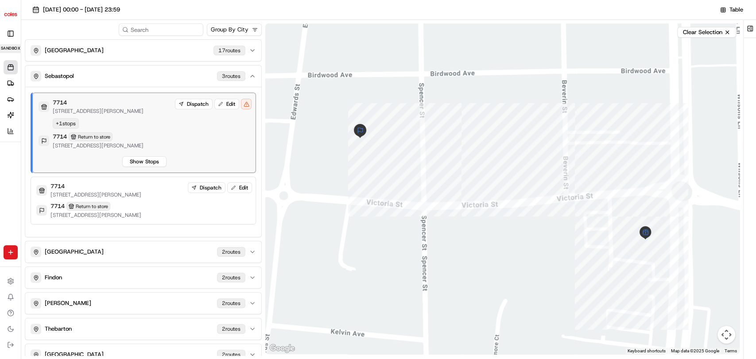
click at [11, 14] on img "button" at bounding box center [11, 14] width 14 height 14
drag, startPoint x: 189, startPoint y: 12, endPoint x: 206, endPoint y: 16, distance: 17.5
click at [193, 12] on div "[DATE] 00:00 - [DATE] 23:59" at bounding box center [371, 10] width 686 height 12
click at [104, 80] on div "Sebastopol 3 route s" at bounding box center [138, 76] width 215 height 11
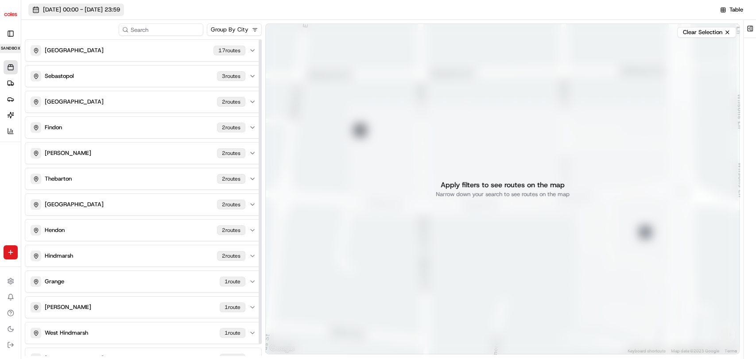
click at [37, 8] on button "[DATE] 00:00 - [DATE] 23:59" at bounding box center [76, 10] width 96 height 12
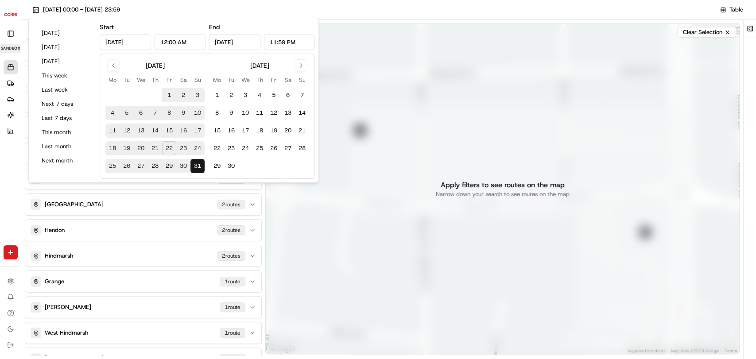
click at [189, 8] on div "[DATE] 00:00 - [DATE] 23:59" at bounding box center [371, 10] width 686 height 12
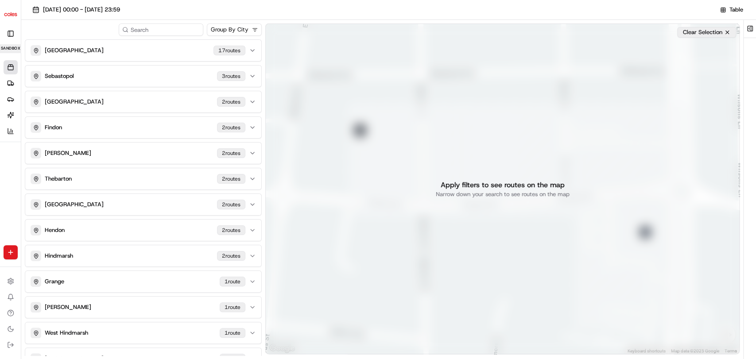
click at [715, 30] on button "Clear Selection" at bounding box center [706, 32] width 59 height 11
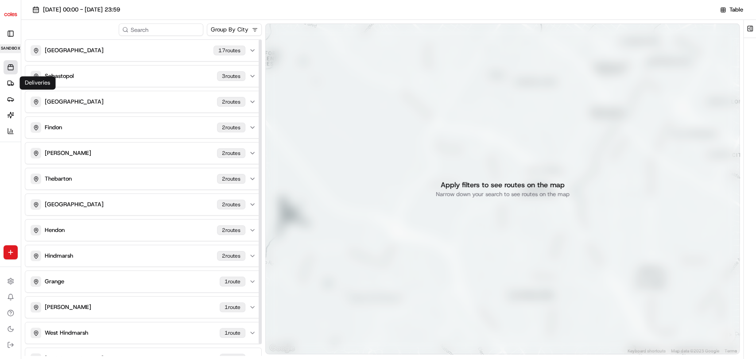
drag, startPoint x: 4, startPoint y: 65, endPoint x: 9, endPoint y: 65, distance: 5.8
click at [4, 65] on link "Orders" at bounding box center [11, 67] width 14 height 14
click at [13, 40] on button "Toggle Sidebar" at bounding box center [11, 34] width 14 height 14
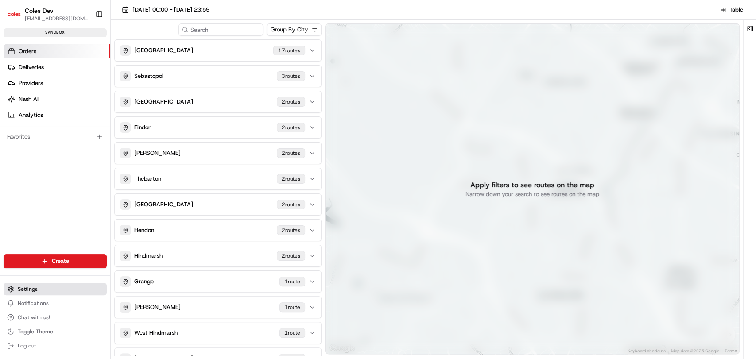
click at [23, 294] on button "Settings" at bounding box center [55, 289] width 103 height 12
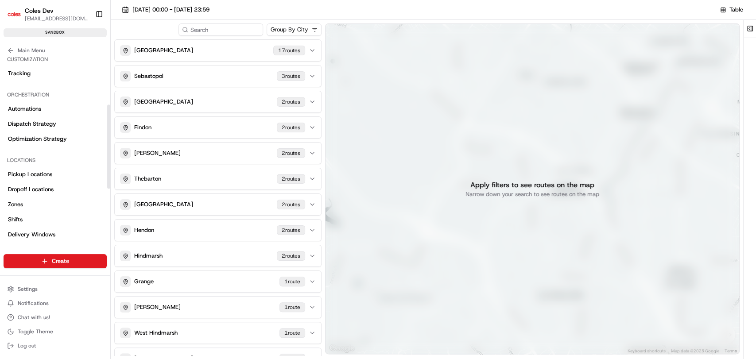
scroll to position [64, 0]
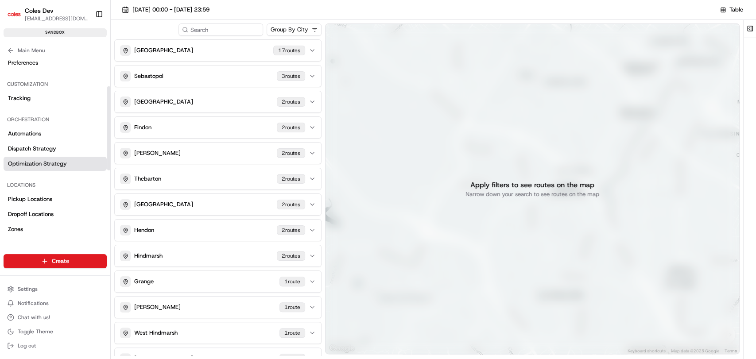
click at [50, 169] on link "Optimization Strategy" at bounding box center [55, 164] width 103 height 14
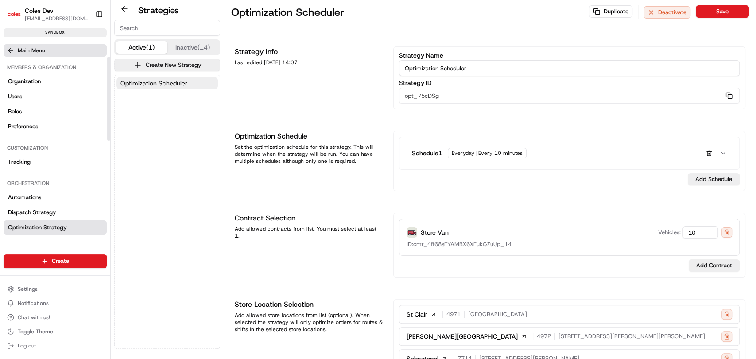
click at [10, 49] on icon at bounding box center [10, 50] width 7 height 7
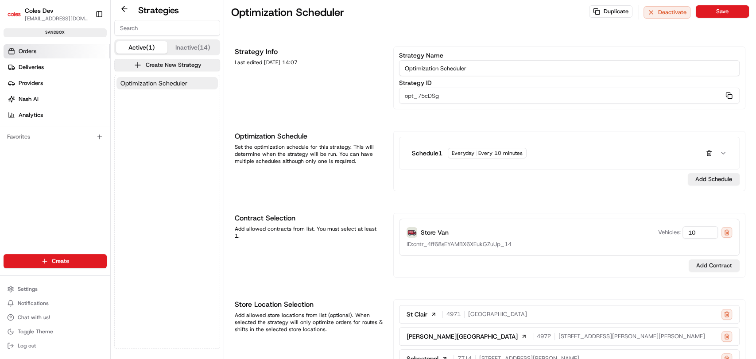
click at [34, 54] on span "Orders" at bounding box center [28, 51] width 18 height 8
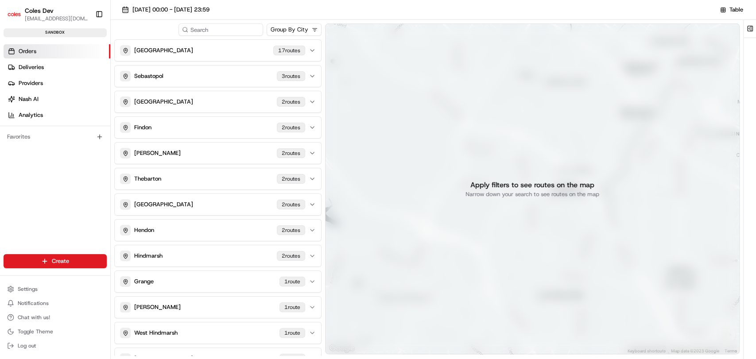
click at [34, 54] on span "Orders" at bounding box center [28, 51] width 18 height 8
click at [23, 51] on span "Orders" at bounding box center [28, 51] width 18 height 8
click at [737, 13] on span "Table" at bounding box center [736, 10] width 14 height 8
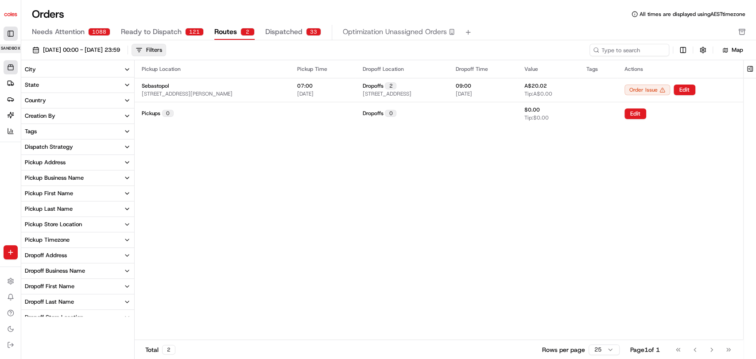
click at [12, 33] on button "Toggle Sidebar" at bounding box center [11, 34] width 14 height 14
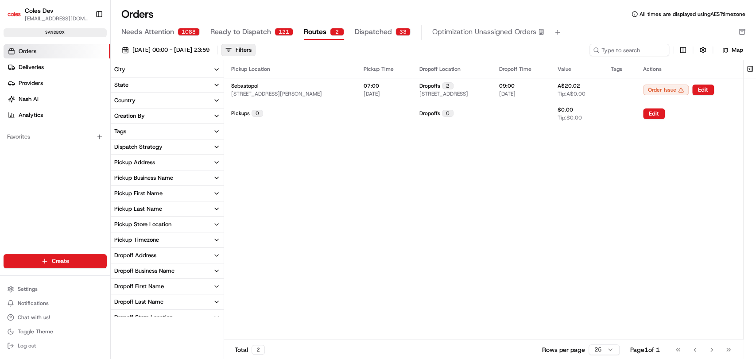
click at [62, 53] on link "Orders" at bounding box center [57, 51] width 107 height 14
click at [316, 35] on span "Routes" at bounding box center [315, 32] width 23 height 11
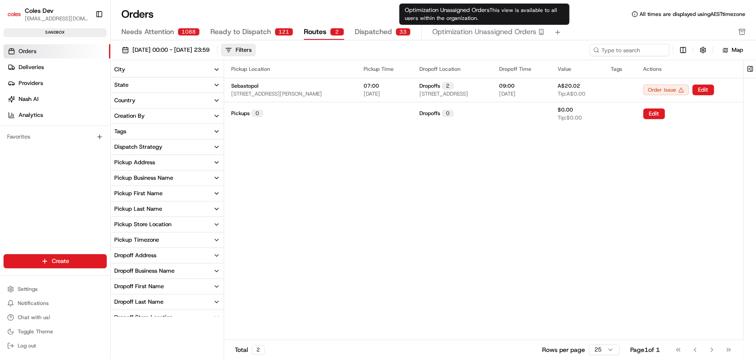
click at [479, 36] on span "Optimization Unassigned Orders" at bounding box center [484, 32] width 104 height 11
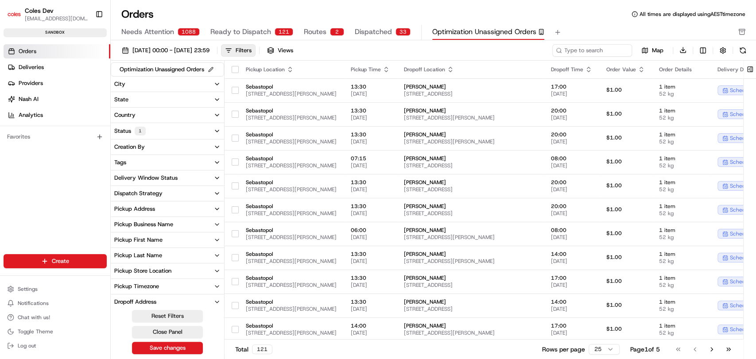
click at [313, 28] on span "Routes" at bounding box center [315, 32] width 23 height 11
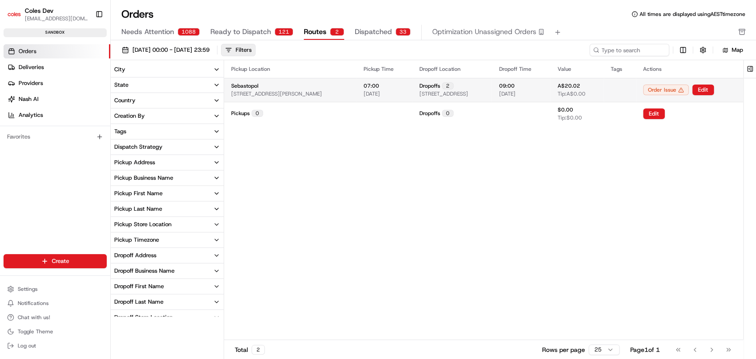
click at [312, 94] on span "[STREET_ADDRESS][PERSON_NAME]" at bounding box center [276, 93] width 91 height 7
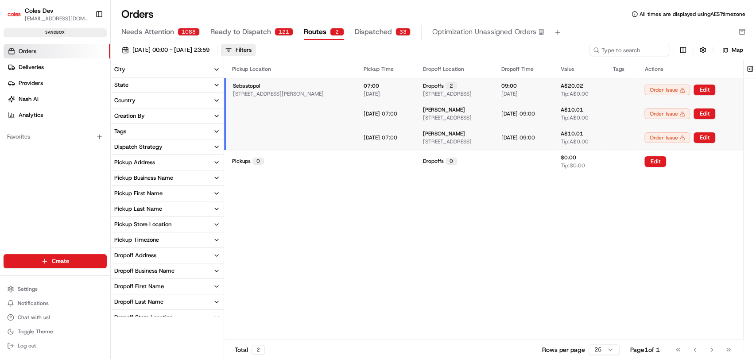
click at [386, 116] on td "[DATE] 07:00" at bounding box center [385, 114] width 59 height 24
click at [385, 139] on td "[DATE] 07:00" at bounding box center [385, 138] width 59 height 24
